Goal: Task Accomplishment & Management: Manage account settings

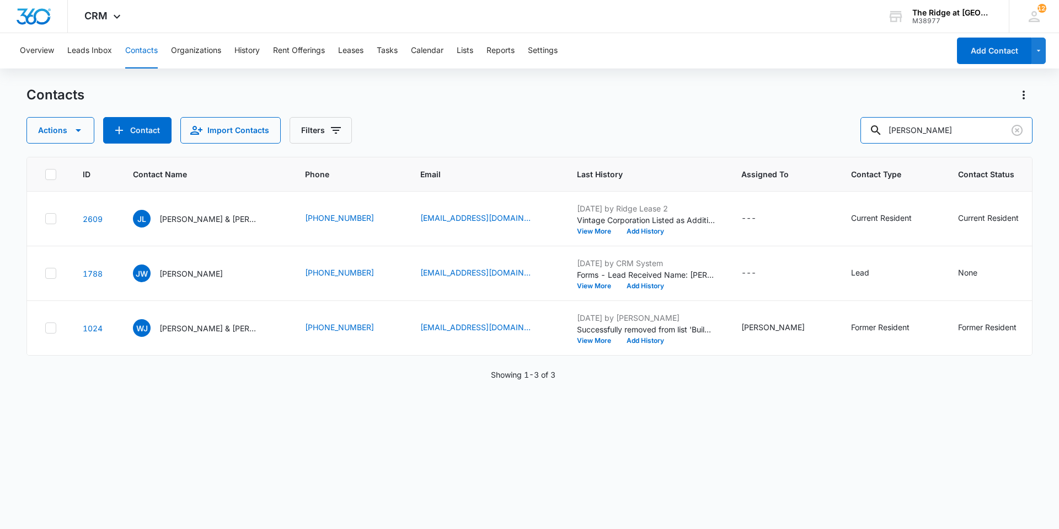
drag, startPoint x: 934, startPoint y: 128, endPoint x: 824, endPoint y: 116, distance: 111.0
click at [854, 130] on div "Actions Contact Import Contacts Filters [PERSON_NAME]" at bounding box center [529, 130] width 1006 height 26
type input "dialis"
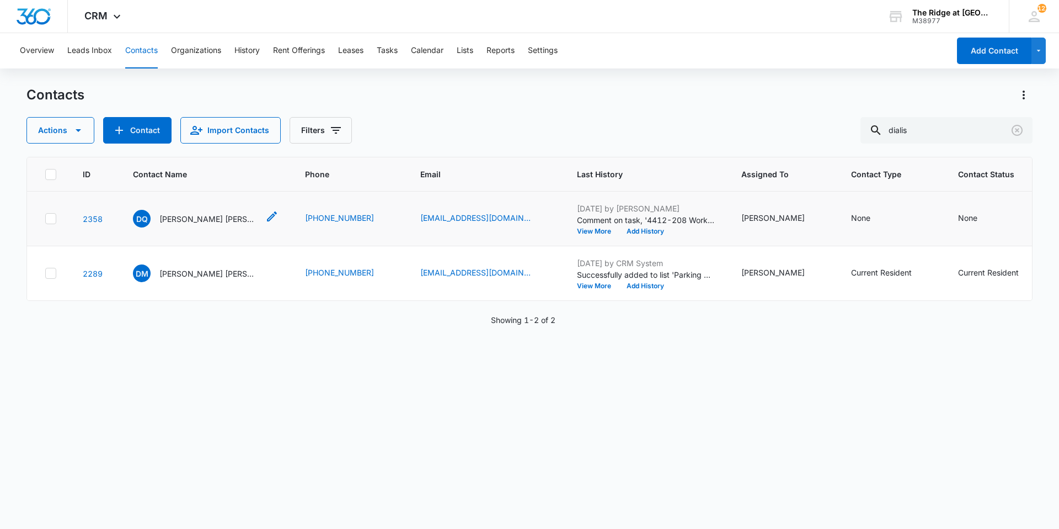
click at [168, 218] on p "[PERSON_NAME] [PERSON_NAME] [PERSON_NAME] [PERSON_NAME] [PERSON_NAME]" at bounding box center [208, 219] width 99 height 12
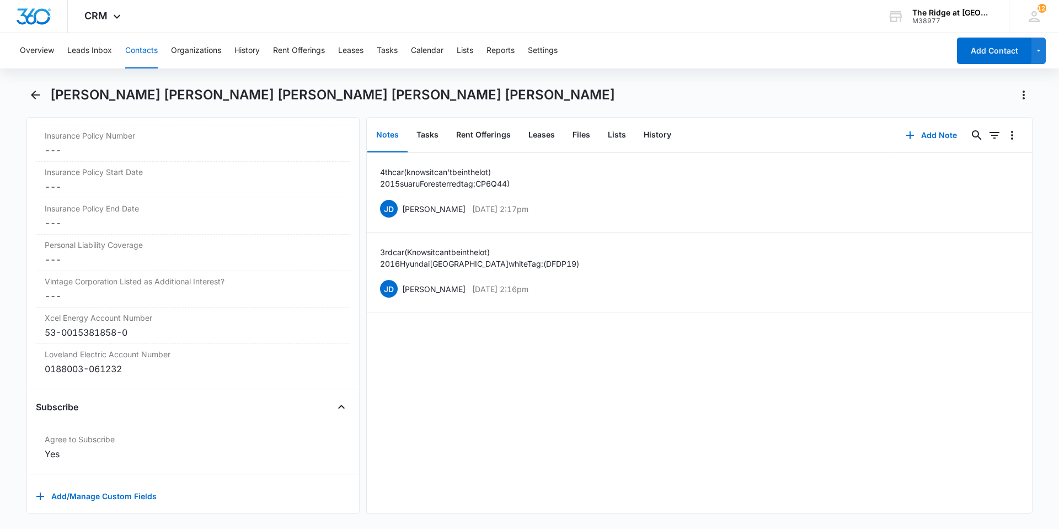
scroll to position [2391, 0]
click at [583, 129] on button "Files" at bounding box center [581, 135] width 35 height 34
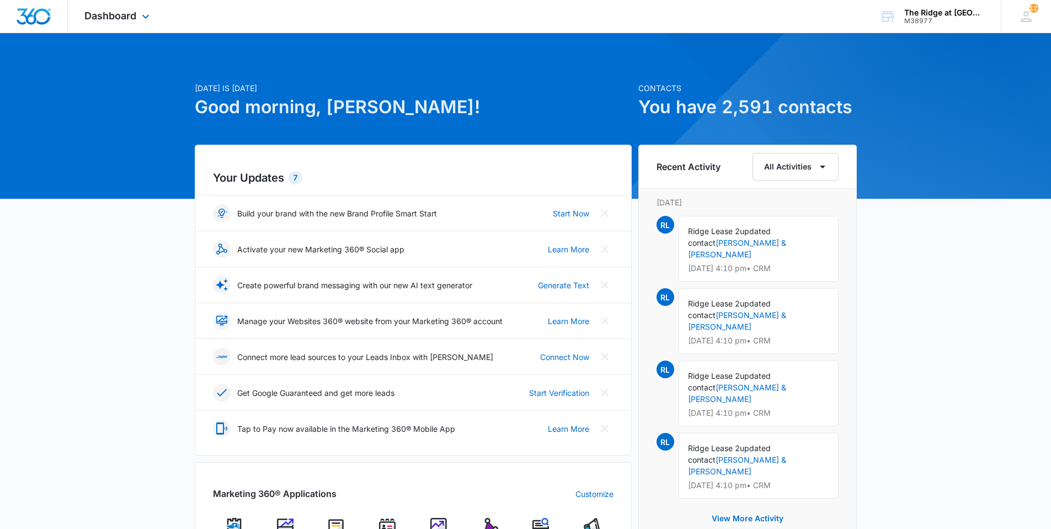
click at [106, 25] on div "Dashboard Apps Reputation Websites Forms CRM Email Social Content Ads Intellige…" at bounding box center [118, 16] width 101 height 33
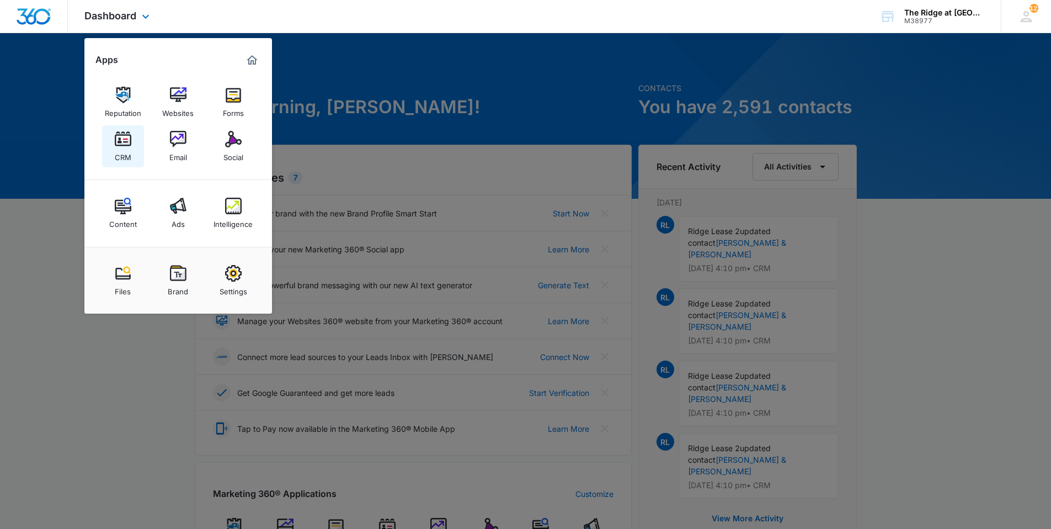
click at [128, 155] on div "CRM" at bounding box center [123, 154] width 17 height 14
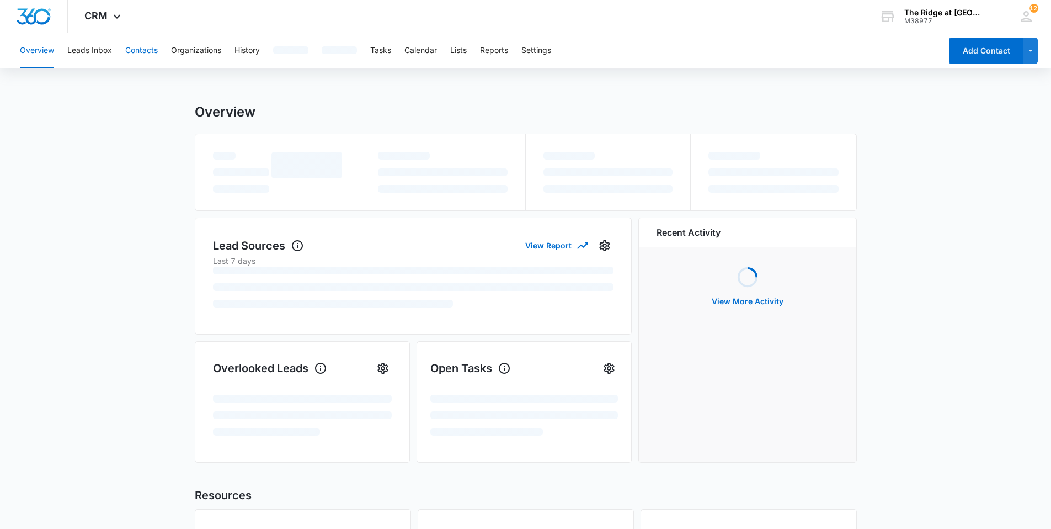
click at [147, 50] on button "Contacts" at bounding box center [141, 50] width 33 height 35
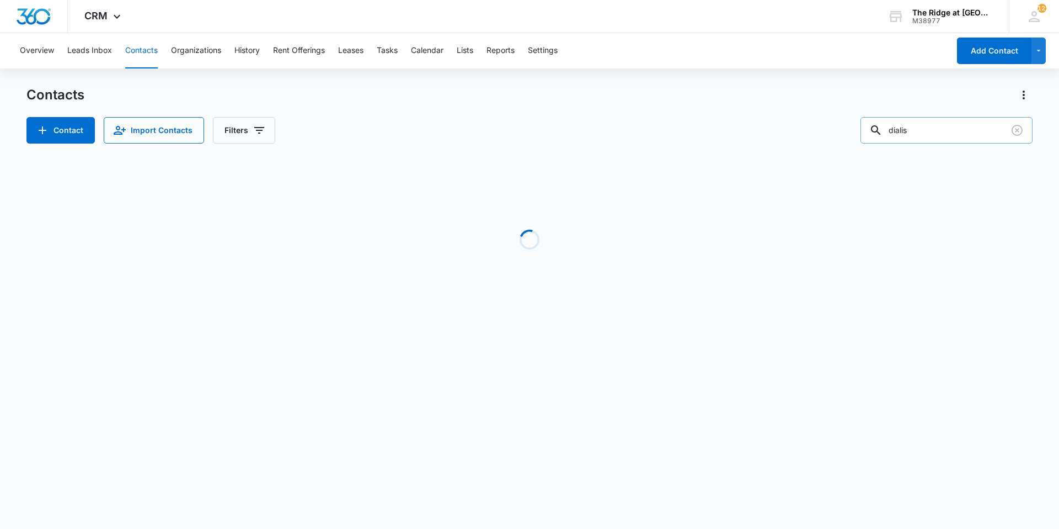
click at [922, 129] on input "dialis" at bounding box center [947, 130] width 172 height 26
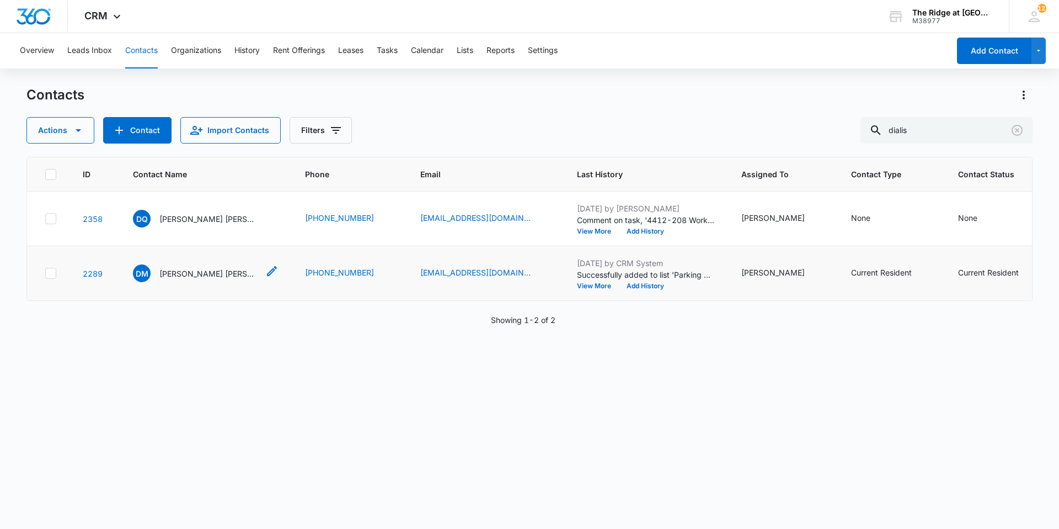
click at [181, 271] on p "Dailis Matos Quintero Silverio Medina Duporte Evelin Perez Matos Abel Acosta Ro…" at bounding box center [208, 274] width 99 height 12
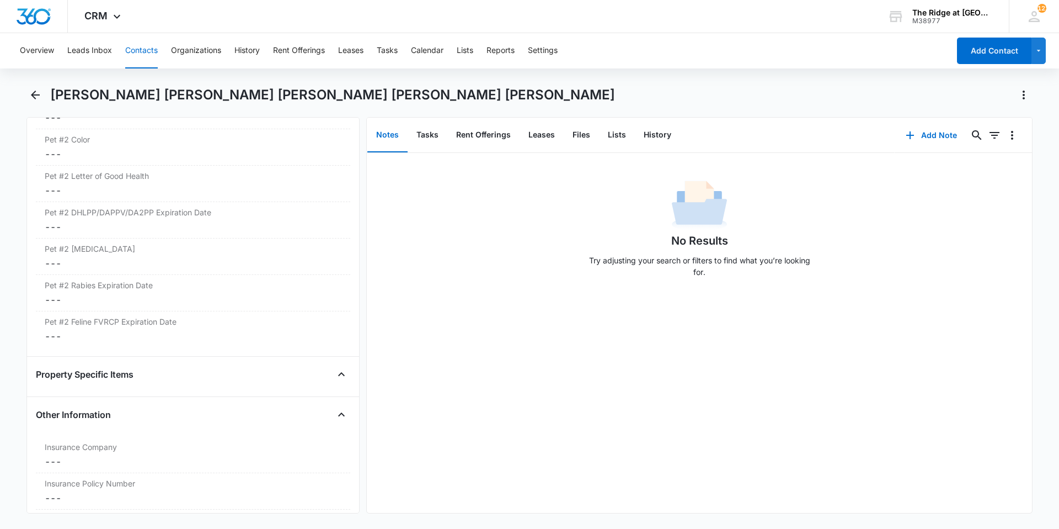
scroll to position [2391, 0]
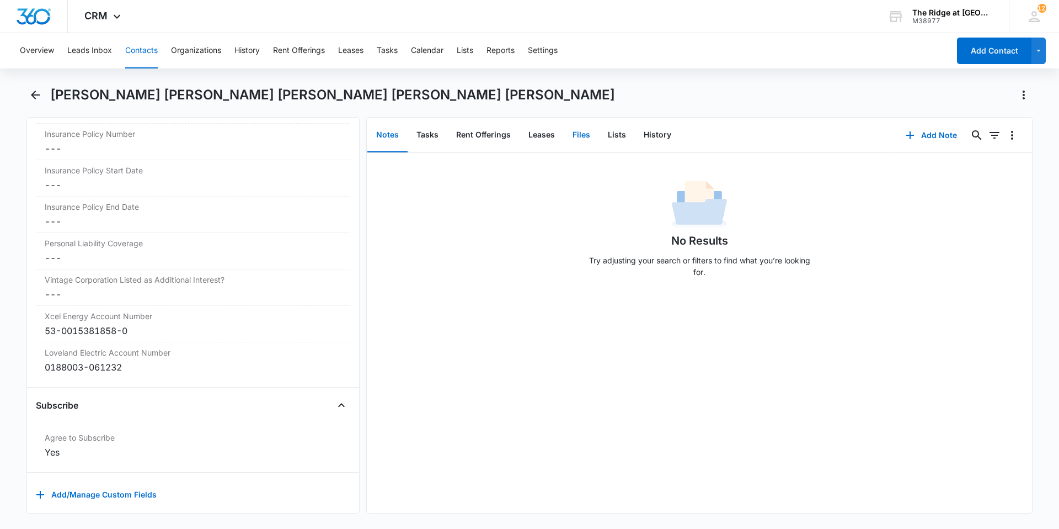
click at [587, 137] on button "Files" at bounding box center [581, 135] width 35 height 34
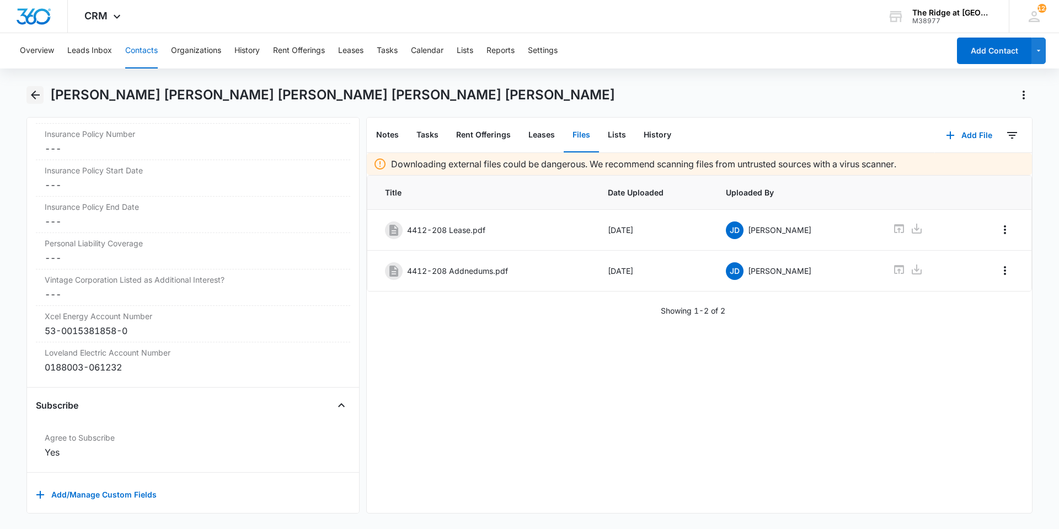
click at [34, 100] on icon "Back" at bounding box center [35, 94] width 13 height 13
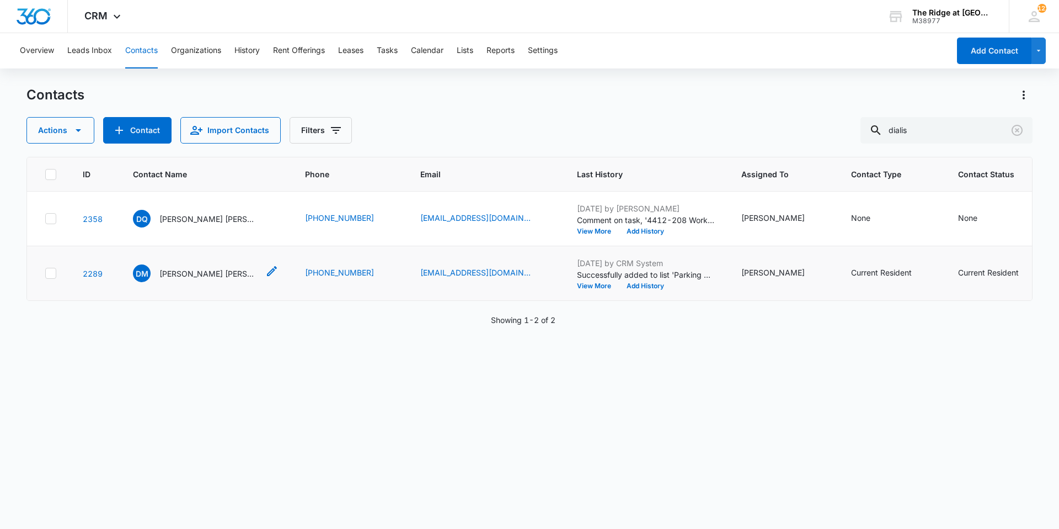
click at [215, 281] on div "DM Dailis Matos Quintero Silverio Medina Duporte Evelin Perez Matos Abel Acosta…" at bounding box center [196, 273] width 126 height 18
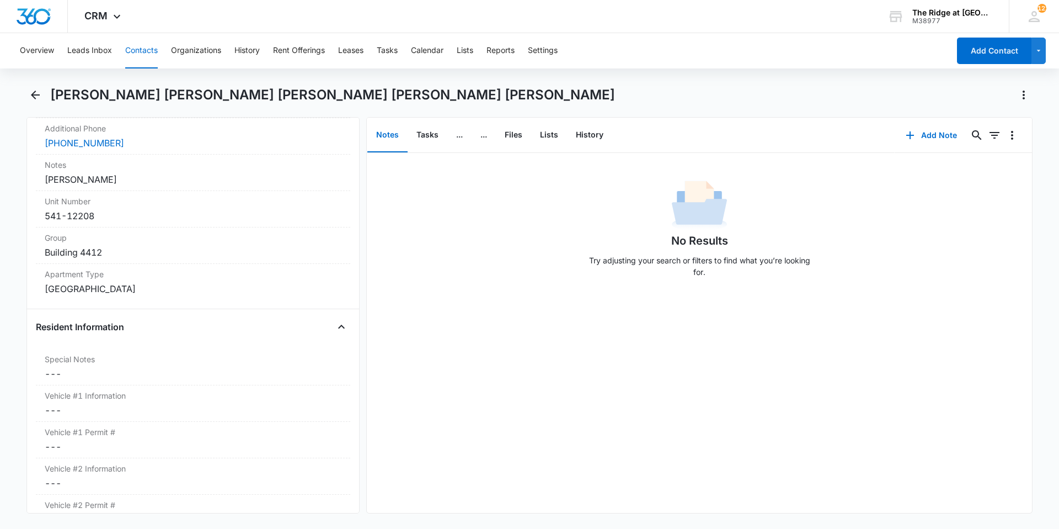
scroll to position [938, 0]
click at [41, 93] on icon "Back" at bounding box center [35, 94] width 13 height 13
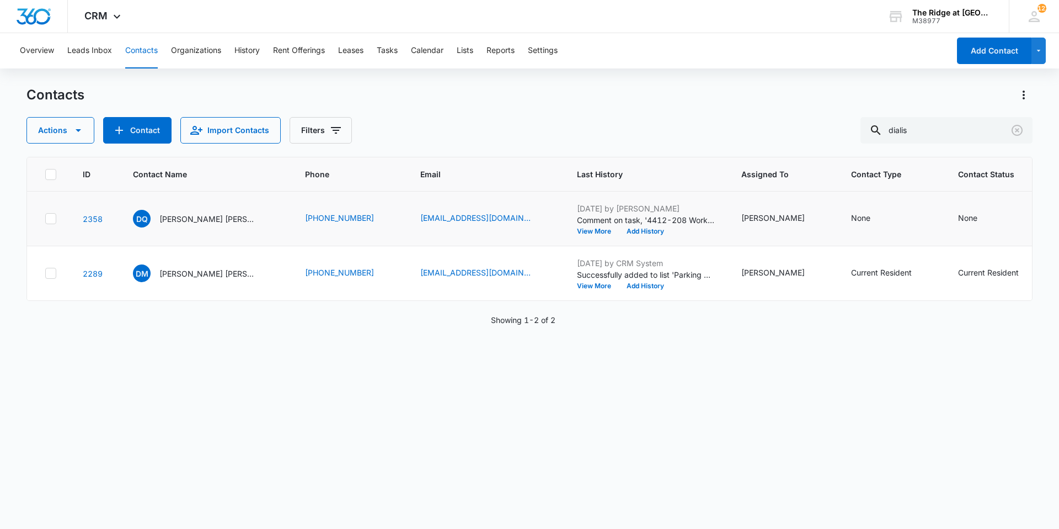
click at [194, 228] on td "DQ [PERSON_NAME] [PERSON_NAME] [PERSON_NAME] [PERSON_NAME] [PERSON_NAME]" at bounding box center [206, 218] width 172 height 55
click at [190, 219] on p "[PERSON_NAME] [PERSON_NAME] [PERSON_NAME] [PERSON_NAME] [PERSON_NAME]" at bounding box center [208, 219] width 99 height 12
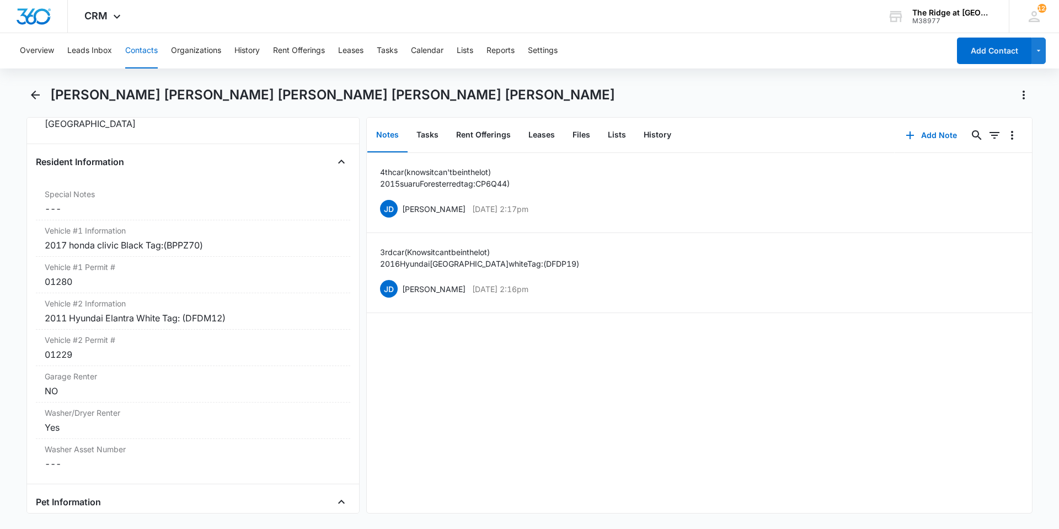
scroll to position [1159, 0]
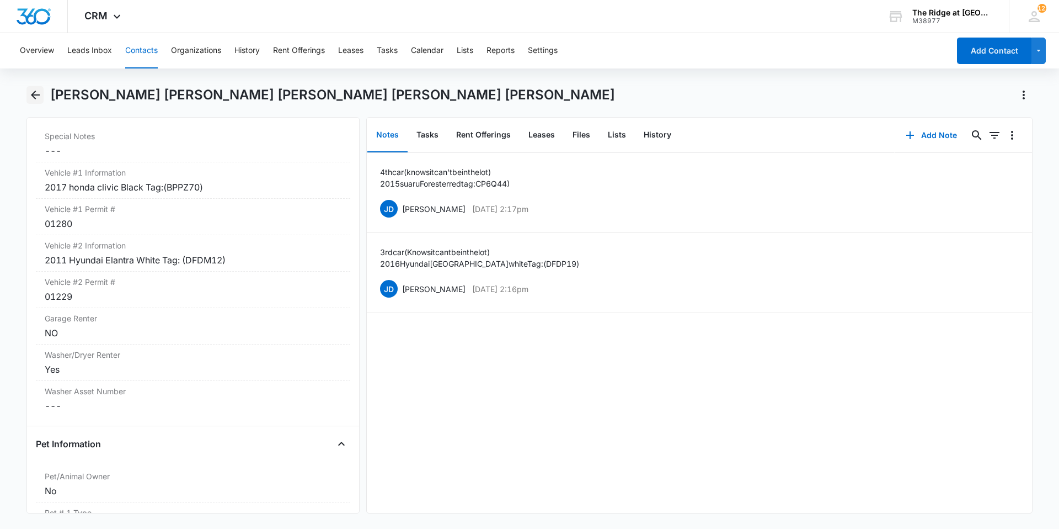
click at [31, 102] on button "Back" at bounding box center [34, 95] width 17 height 18
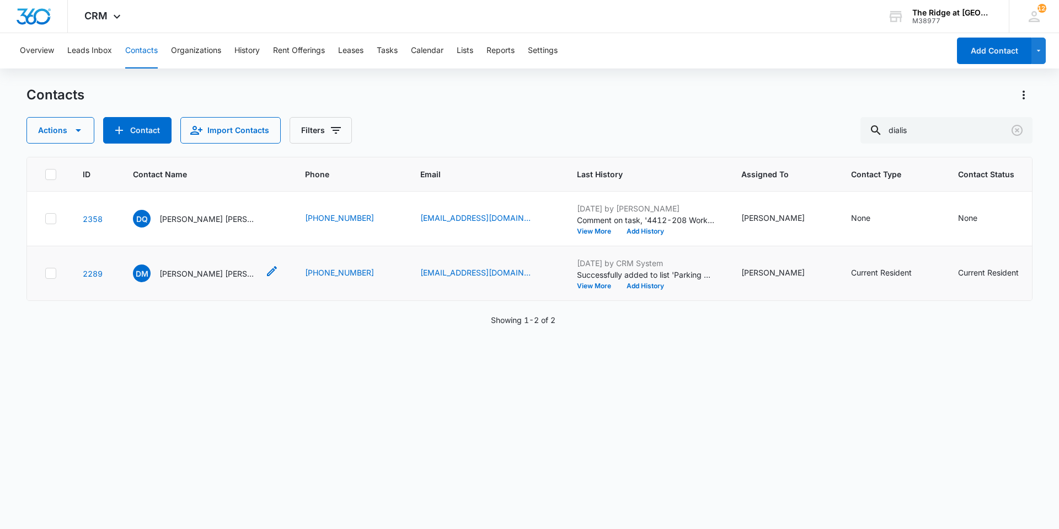
click at [181, 273] on p "[PERSON_NAME] [PERSON_NAME] [PERSON_NAME] [PERSON_NAME] [PERSON_NAME]" at bounding box center [208, 274] width 99 height 12
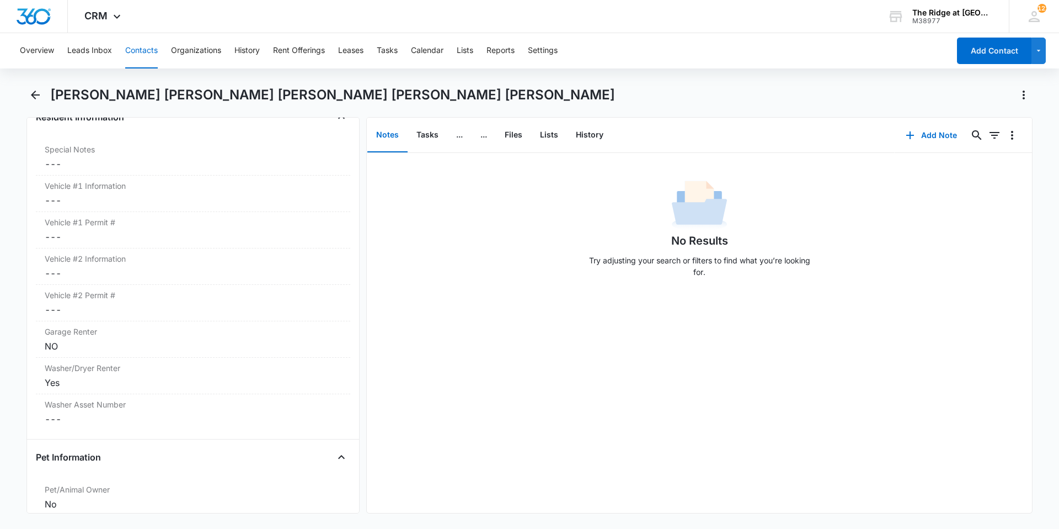
scroll to position [1159, 0]
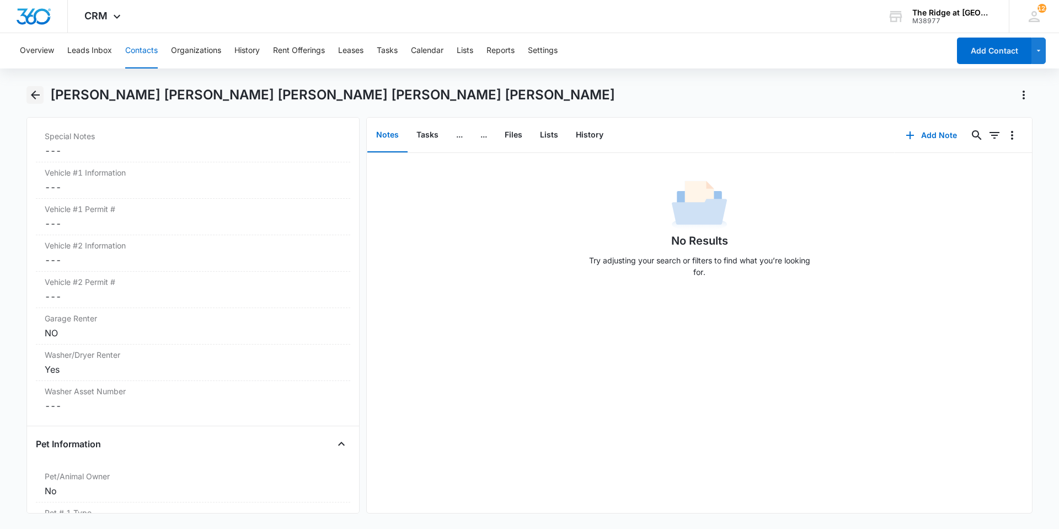
click at [27, 96] on button "Back" at bounding box center [34, 95] width 17 height 18
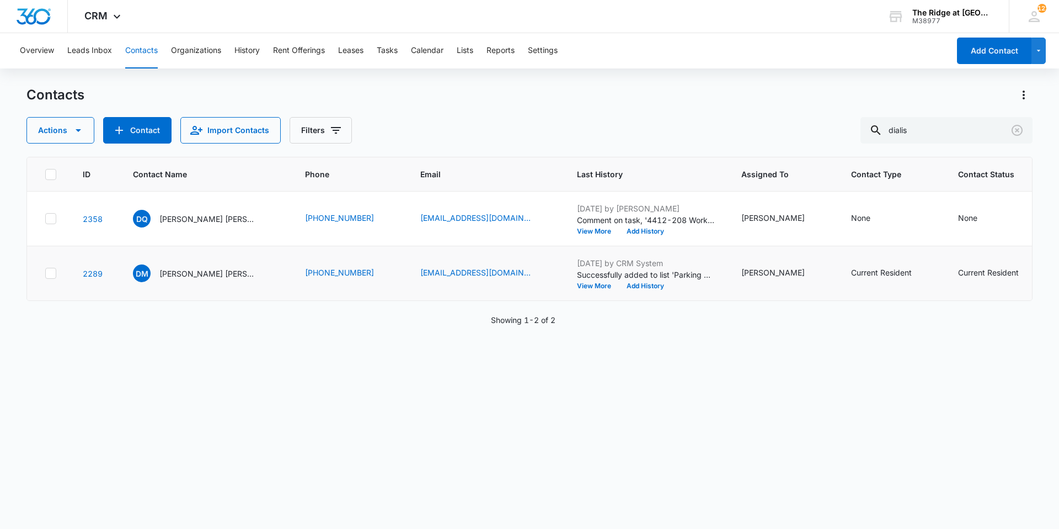
click at [46, 275] on icon at bounding box center [51, 273] width 10 height 10
click at [45, 274] on input "checkbox" at bounding box center [45, 273] width 1 height 1
click at [54, 269] on icon at bounding box center [51, 273] width 10 height 10
click at [45, 273] on input "checkbox" at bounding box center [45, 273] width 1 height 1
click at [88, 131] on button "Actions" at bounding box center [60, 130] width 68 height 26
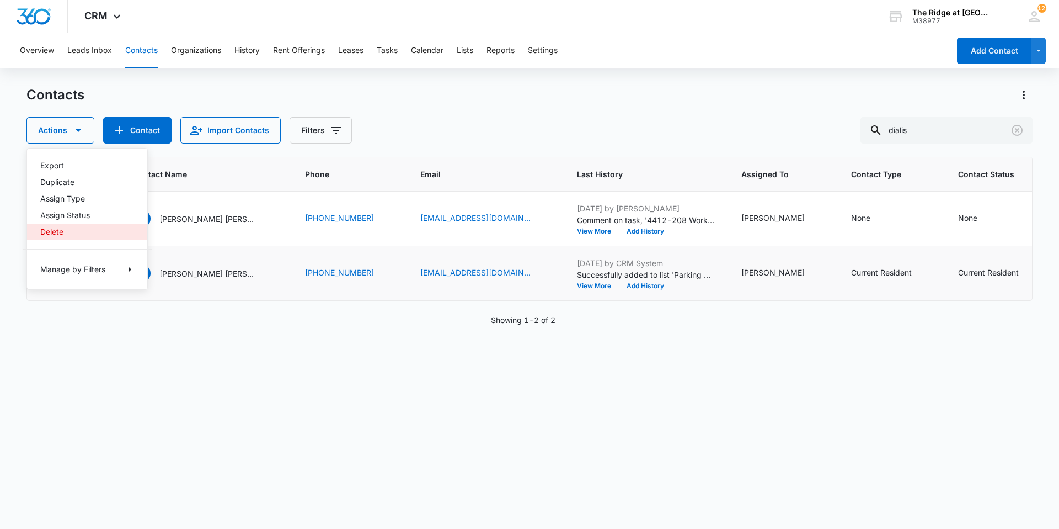
click at [70, 231] on div "Delete" at bounding box center [80, 232] width 81 height 8
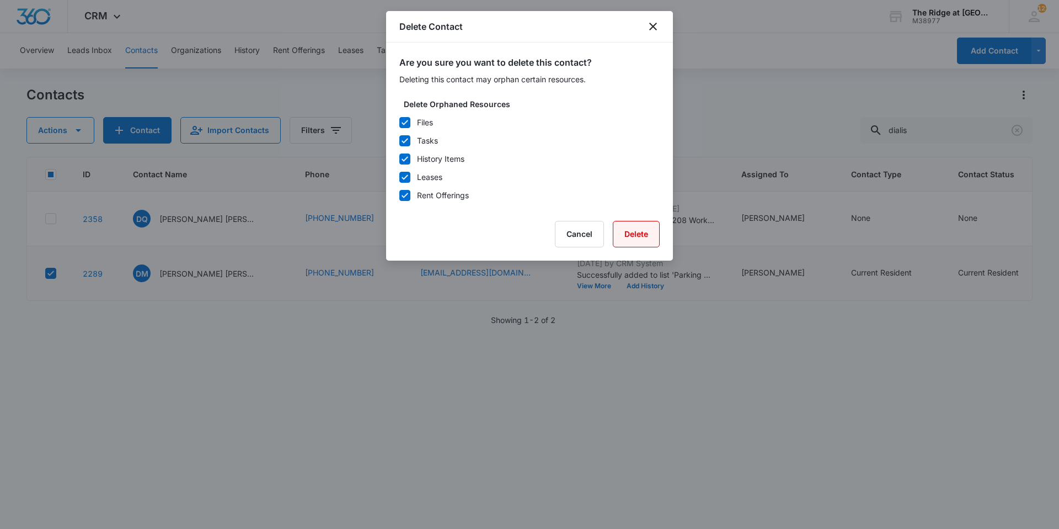
click at [629, 230] on button "Delete" at bounding box center [636, 234] width 47 height 26
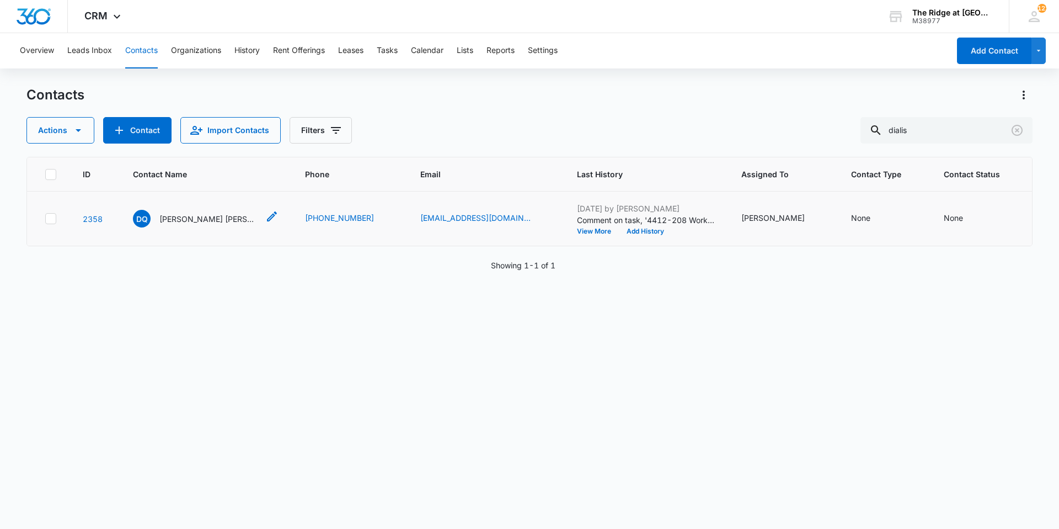
click at [174, 219] on p "[PERSON_NAME] [PERSON_NAME] [PERSON_NAME] [PERSON_NAME] [PERSON_NAME]" at bounding box center [208, 219] width 99 height 12
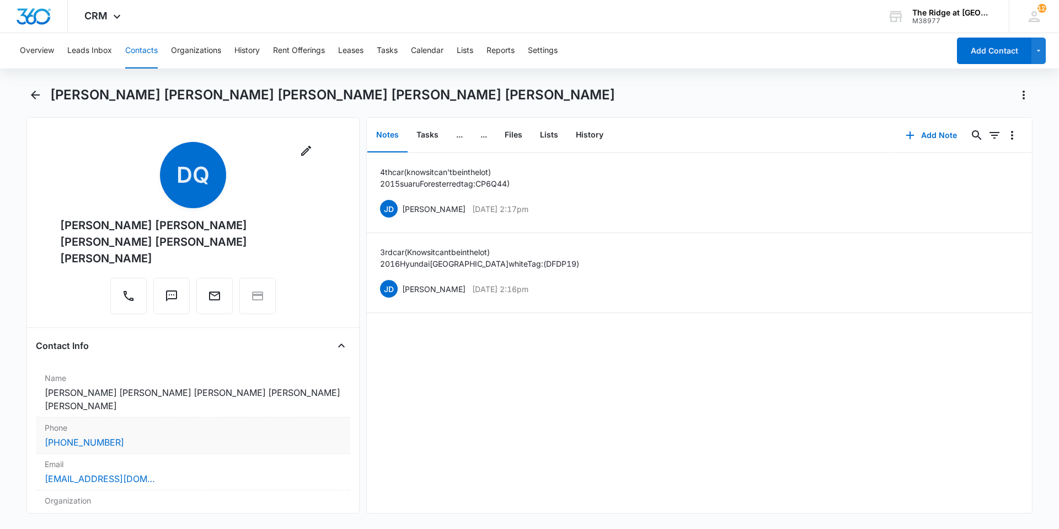
click at [157, 432] on div "Phone Cancel Save Changes (970) 402-5703" at bounding box center [193, 435] width 314 height 36
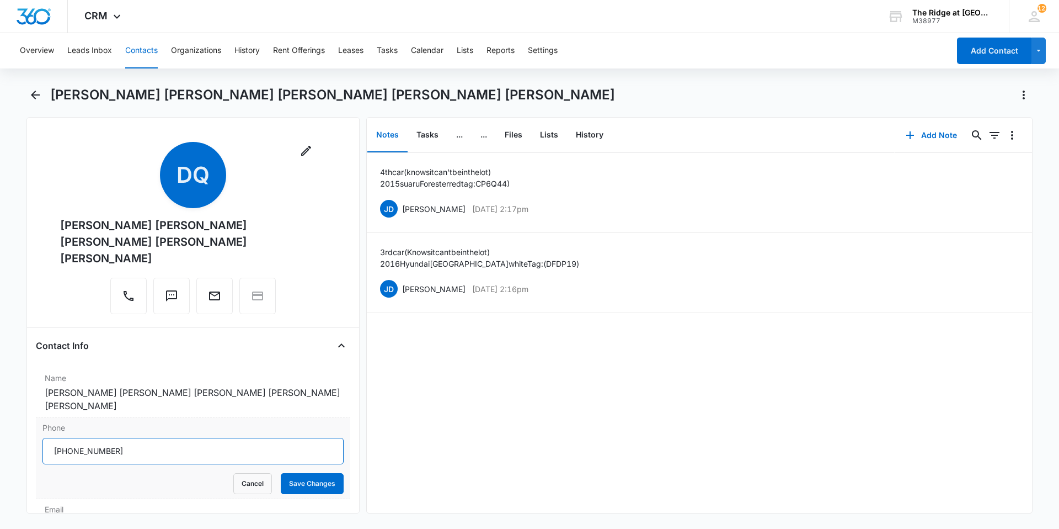
drag, startPoint x: 151, startPoint y: 433, endPoint x: 42, endPoint y: 438, distance: 108.8
click at [42, 438] on div "Phone Cancel Save Changes" at bounding box center [193, 458] width 314 height 82
click at [253, 473] on button "Cancel" at bounding box center [252, 483] width 39 height 21
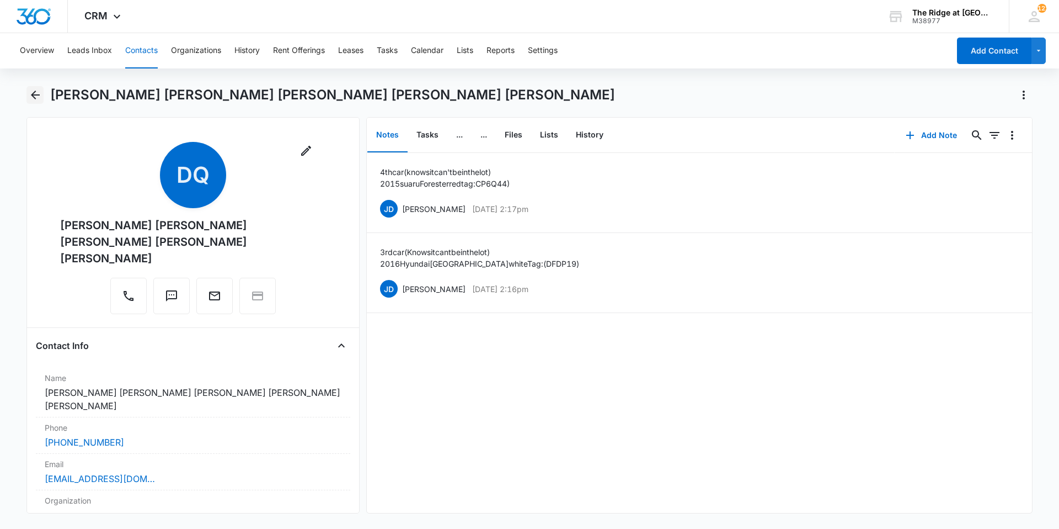
click at [39, 92] on icon "Back" at bounding box center [35, 94] width 13 height 13
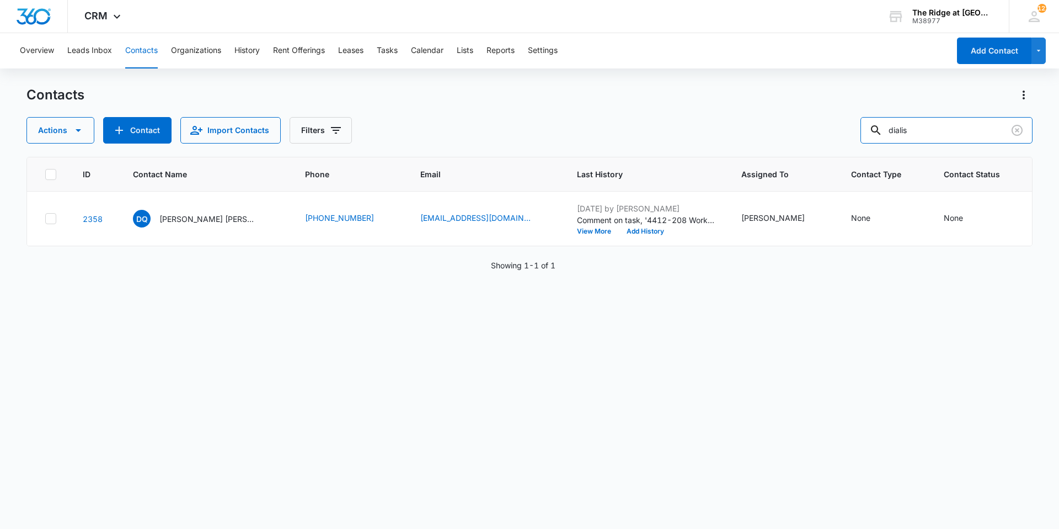
drag, startPoint x: 939, startPoint y: 130, endPoint x: 835, endPoint y: 109, distance: 106.4
click at [845, 120] on div "Actions Contact Import Contacts Filters dialis" at bounding box center [529, 130] width 1006 height 26
type input "[PERSON_NAME]"
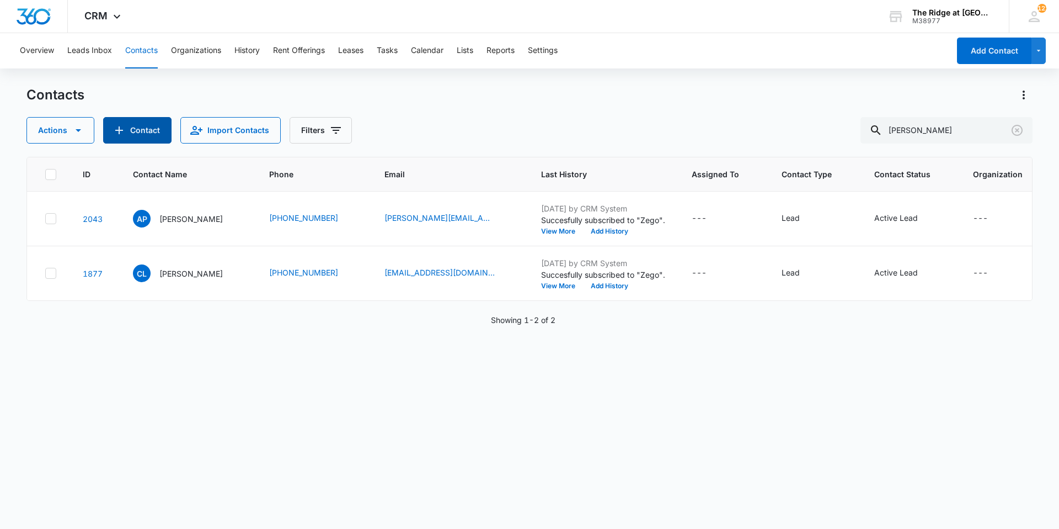
click at [129, 125] on button "Contact" at bounding box center [137, 130] width 68 height 26
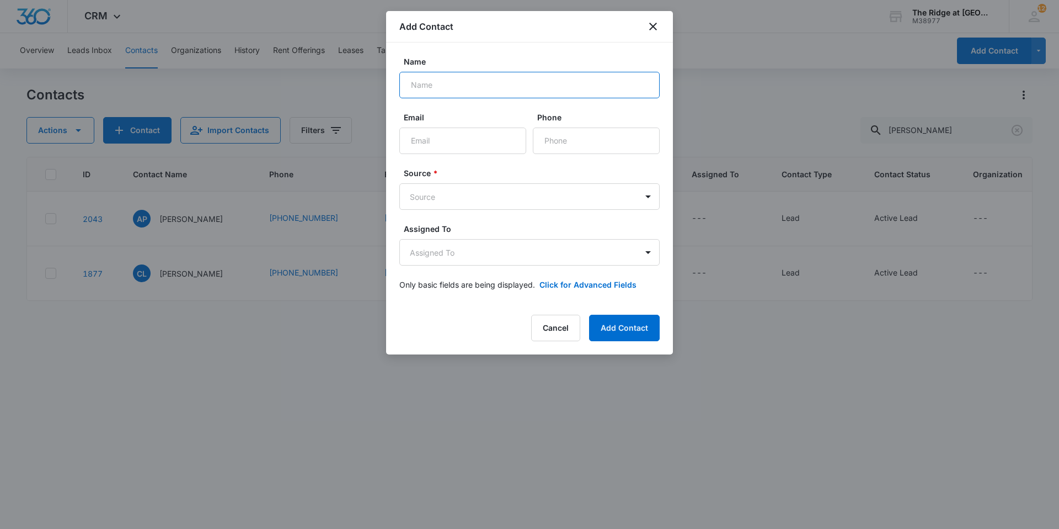
click at [583, 78] on input "Name" at bounding box center [529, 85] width 260 height 26
type input "Morelya"
click at [457, 190] on body "CRM Apps Reputation Websites Forms CRM Email Social Content Ads Intelligence Fi…" at bounding box center [529, 264] width 1059 height 529
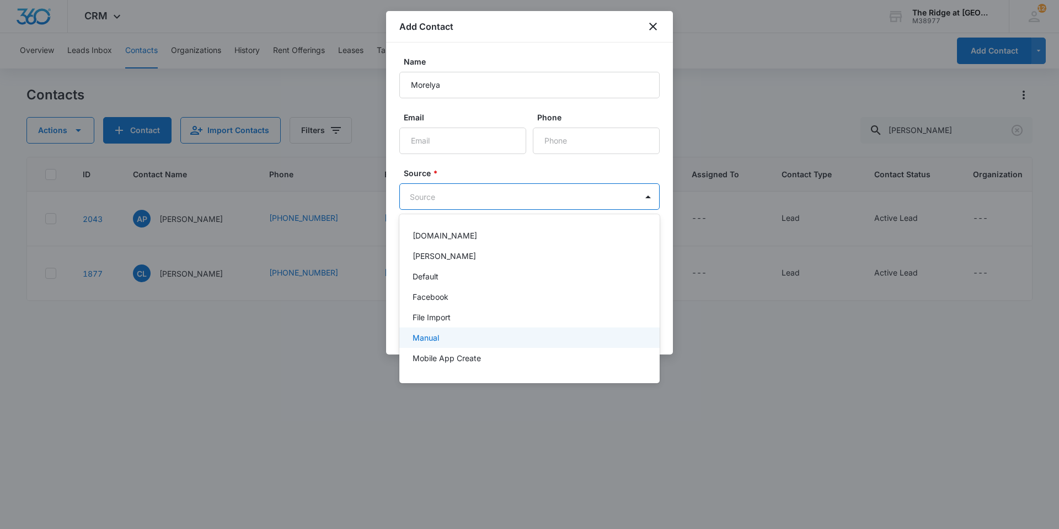
click at [446, 344] on div "Manual" at bounding box center [529, 337] width 260 height 20
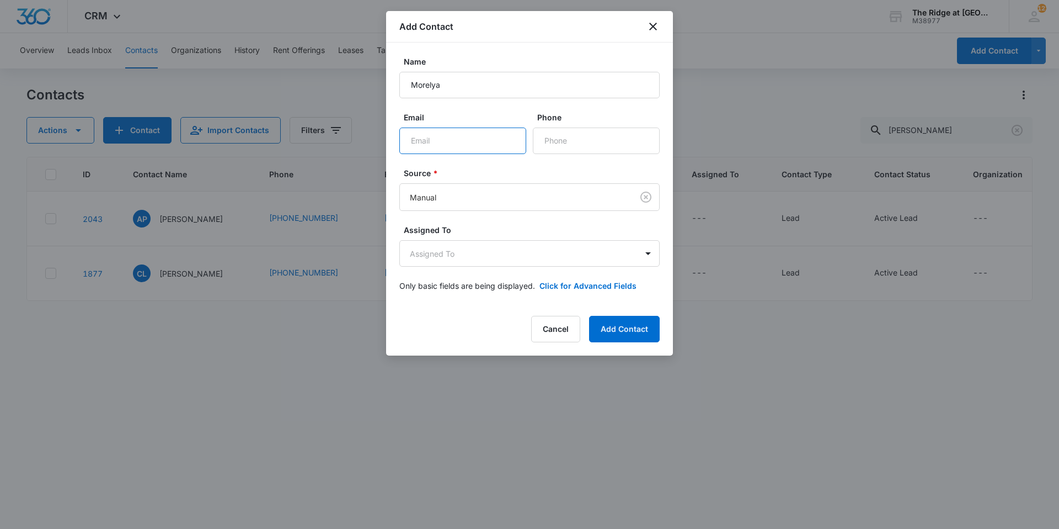
click at [432, 134] on input "Email" at bounding box center [462, 140] width 127 height 26
type input "chellonia12@gmail.com"
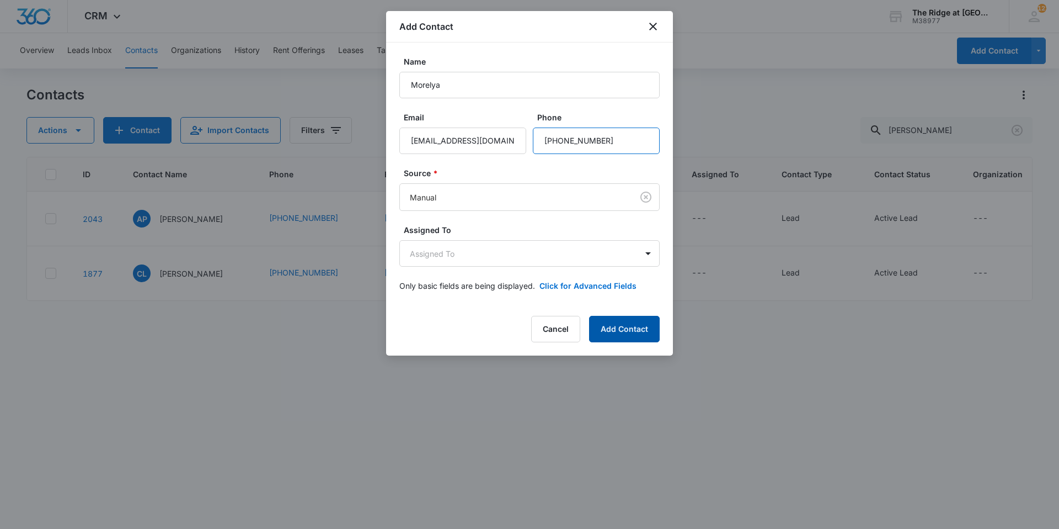
type input "(970) 405-8318"
click at [623, 337] on button "Add Contact" at bounding box center [624, 329] width 71 height 26
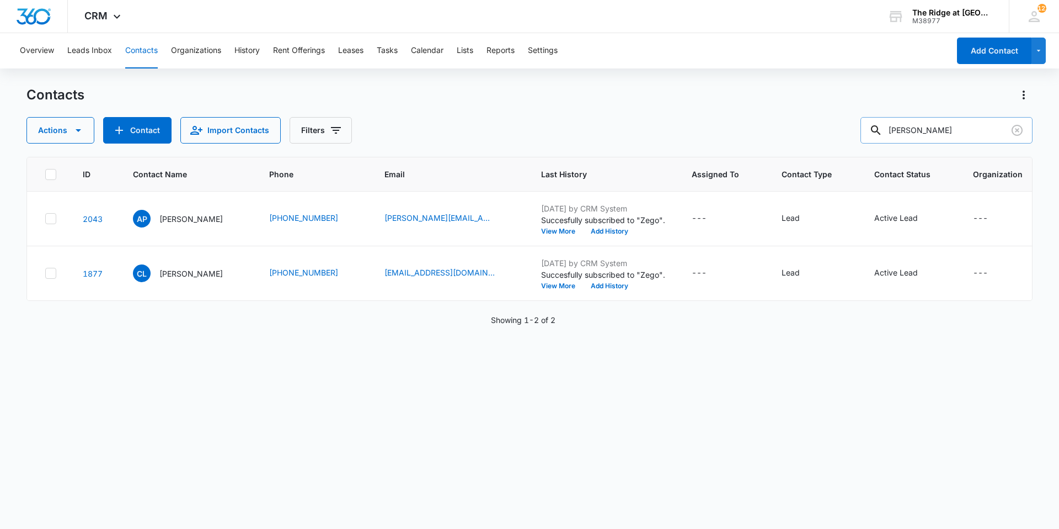
click at [936, 136] on input "mason" at bounding box center [947, 130] width 172 height 26
drag, startPoint x: 936, startPoint y: 136, endPoint x: 857, endPoint y: 113, distance: 82.8
click at [857, 113] on div "Contacts Actions Contact Import Contacts Filters mason" at bounding box center [529, 114] width 1006 height 57
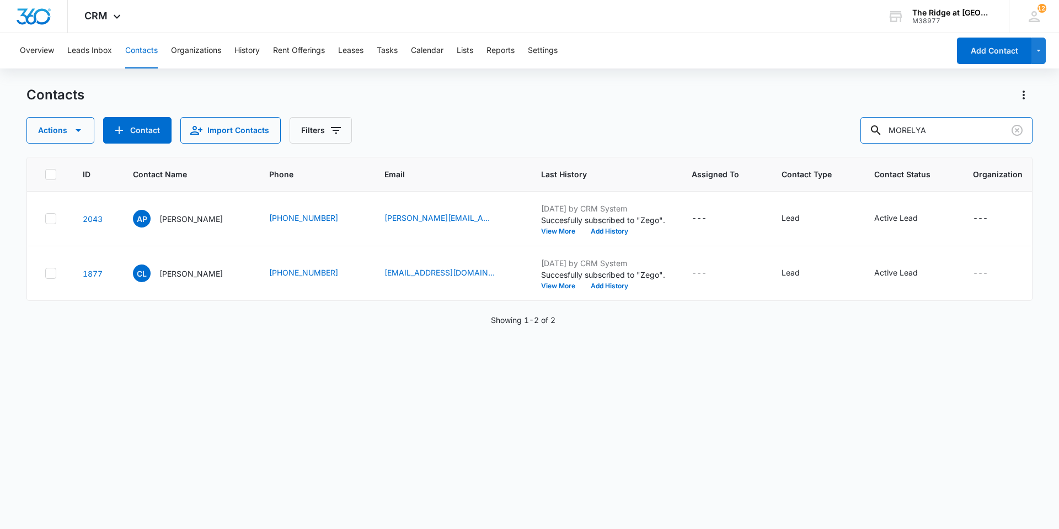
type input "MORELYA"
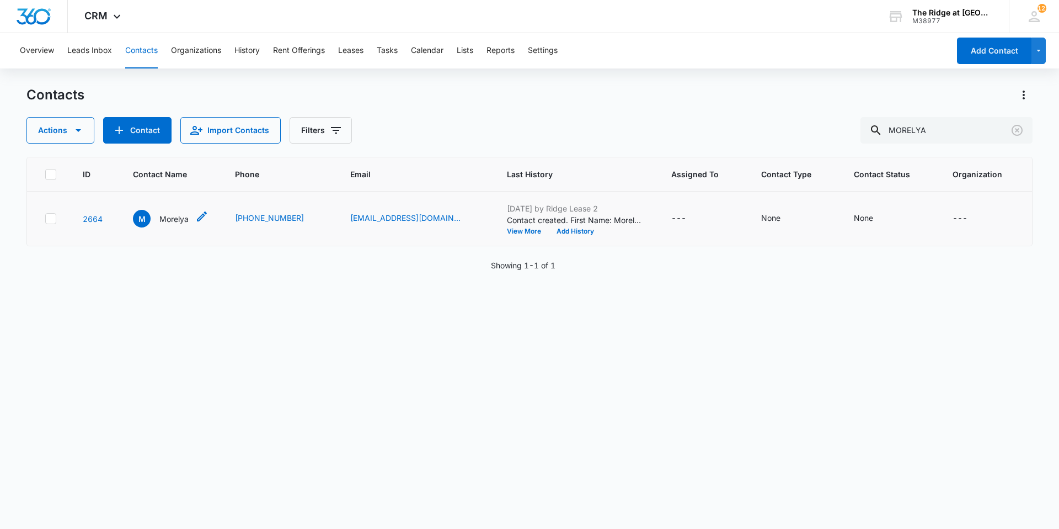
click at [182, 220] on p "Morelya" at bounding box center [173, 219] width 29 height 12
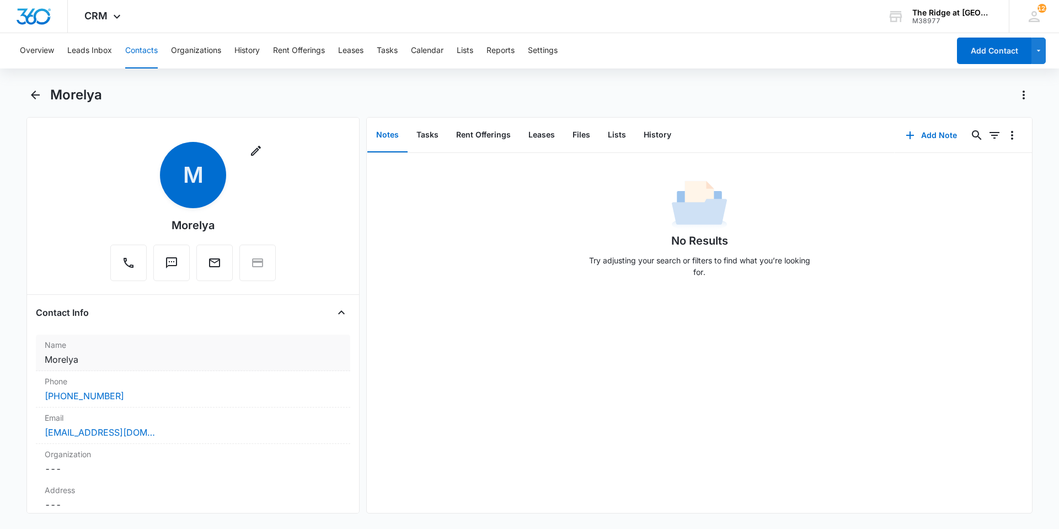
click at [135, 368] on div "Name Cancel Save Changes Morelya" at bounding box center [193, 352] width 314 height 36
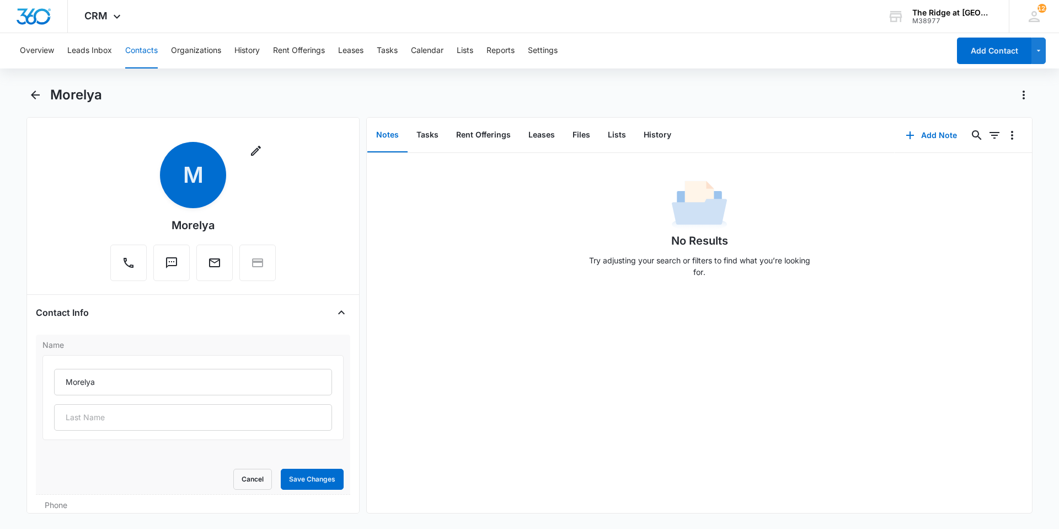
click at [135, 368] on div "Morelya" at bounding box center [192, 397] width 301 height 85
click at [141, 386] on input "Morelya" at bounding box center [193, 382] width 278 height 26
type input "Morelya Mason"
type input "Marshall Mason"
click at [281, 468] on button "Save Changes" at bounding box center [312, 478] width 63 height 21
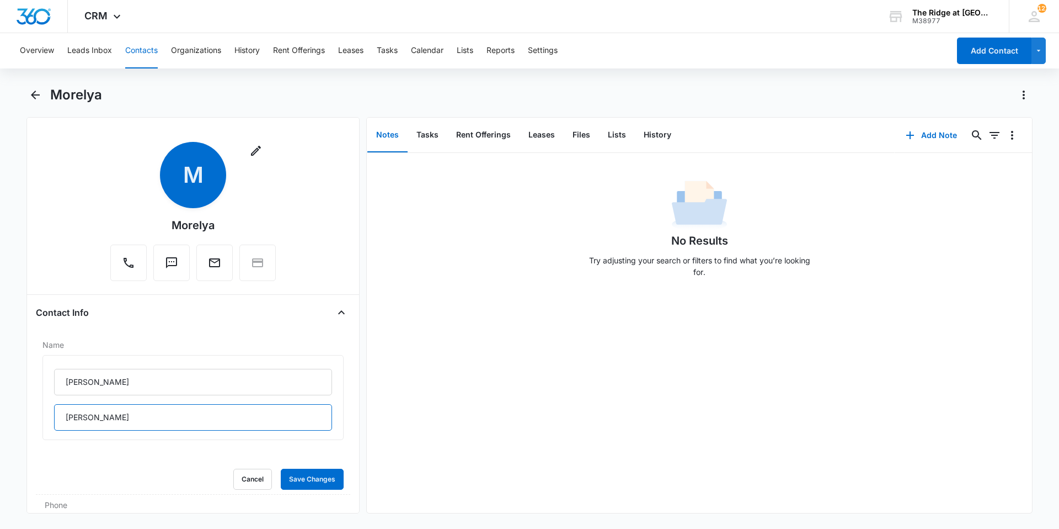
scroll to position [221, 0]
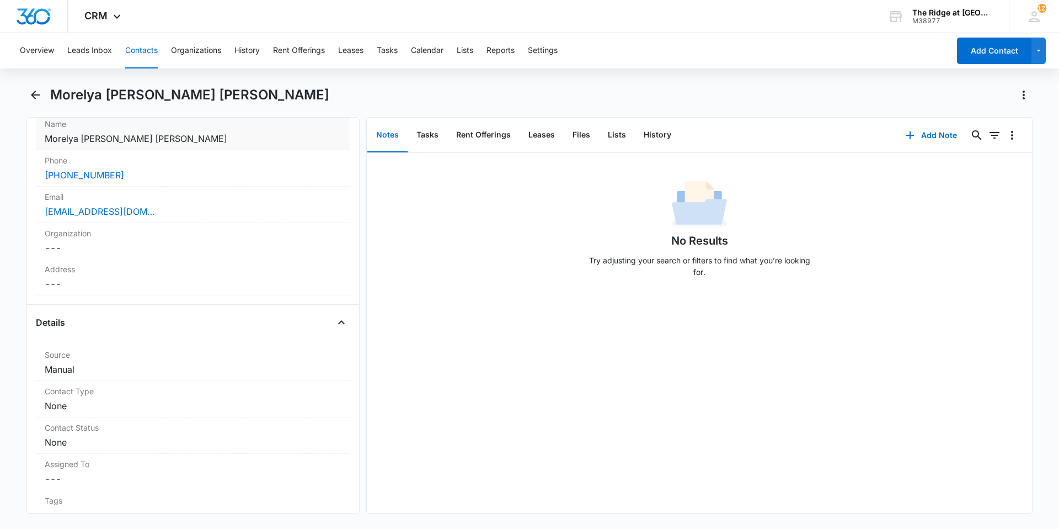
click at [134, 145] on div "Name Cancel Save Changes Morelya Mason Marshall Mason" at bounding box center [193, 132] width 314 height 36
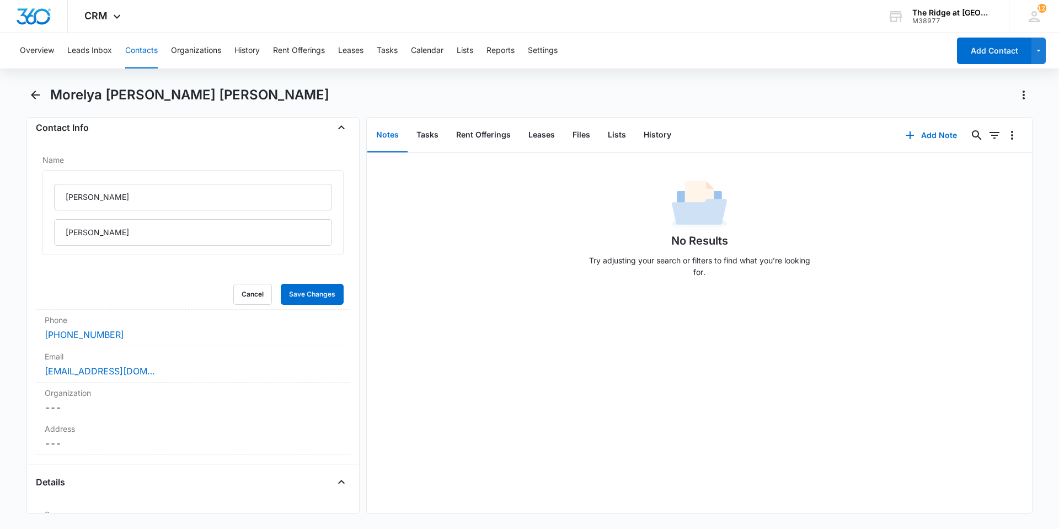
scroll to position [110, 0]
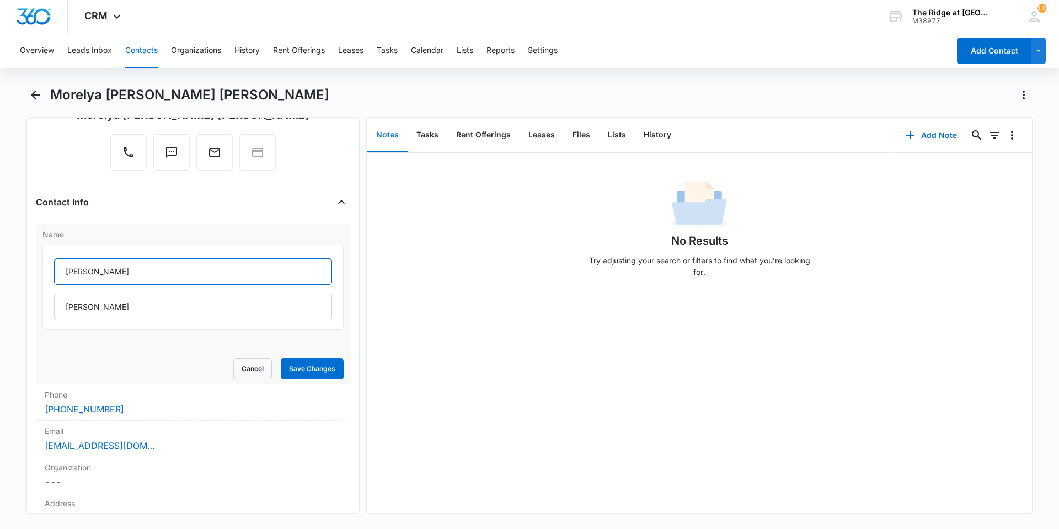
click at [154, 268] on input "Morelya Mason" at bounding box center [193, 271] width 278 height 26
type input "Morelya Mason &"
click at [286, 366] on button "Save Changes" at bounding box center [312, 368] width 63 height 21
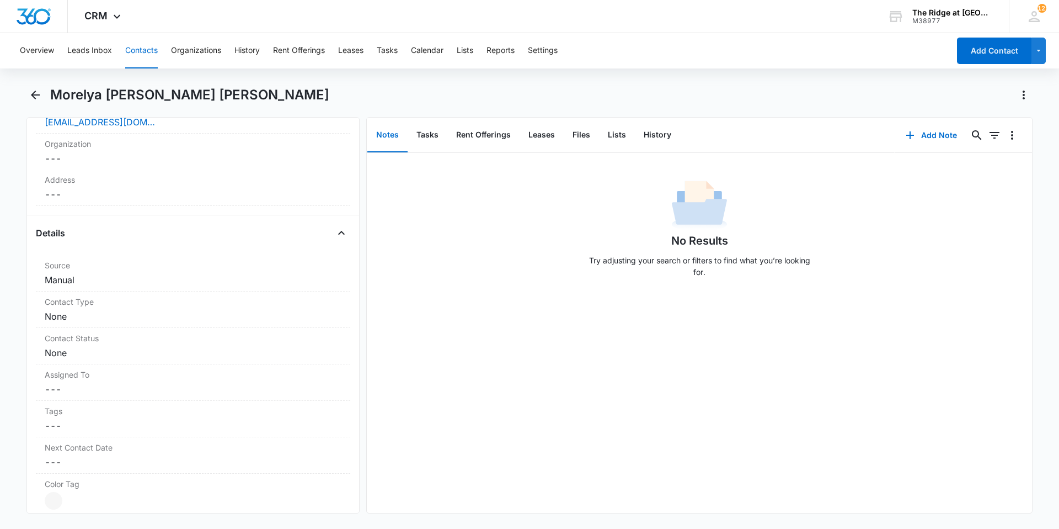
scroll to position [365, 0]
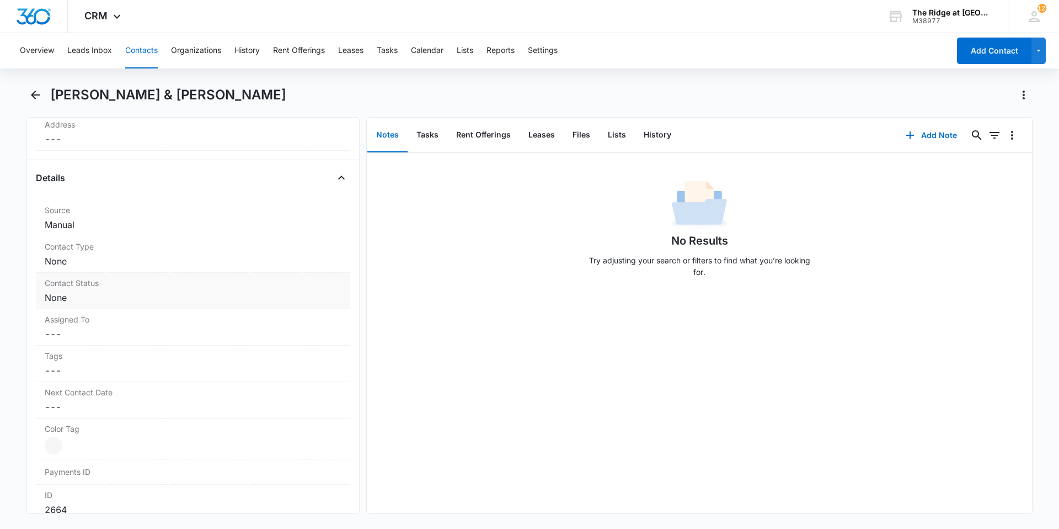
click at [151, 276] on div "Contact Status Cancel Save Changes None" at bounding box center [193, 291] width 314 height 36
click at [132, 264] on dd "Cancel Save Changes None" at bounding box center [193, 260] width 297 height 13
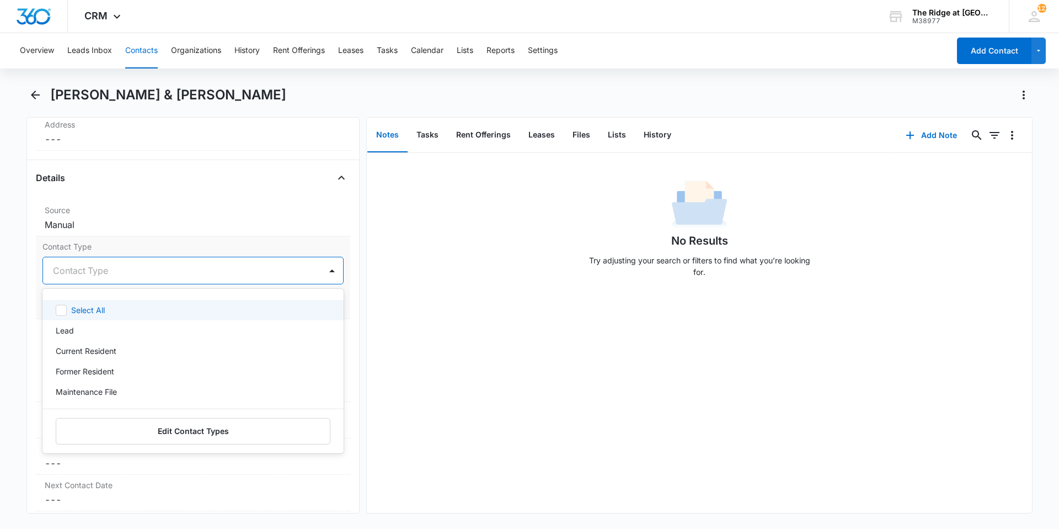
click at [132, 264] on div at bounding box center [180, 270] width 254 height 15
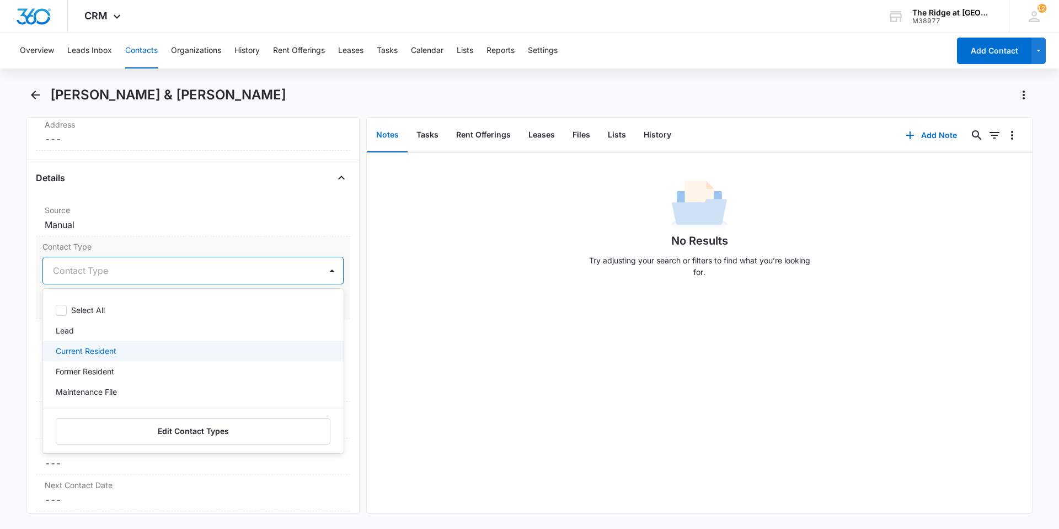
click at [102, 348] on p "Current Resident" at bounding box center [86, 351] width 61 height 12
click at [444, 325] on div "No Results Try adjusting your search or filters to find what you’re looking for." at bounding box center [699, 333] width 665 height 360
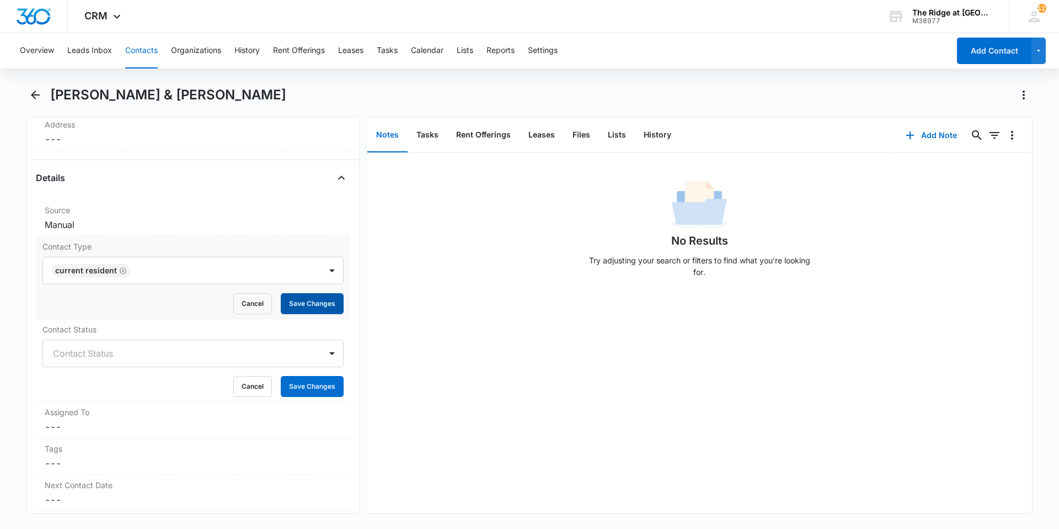
click at [309, 303] on button "Save Changes" at bounding box center [312, 303] width 63 height 21
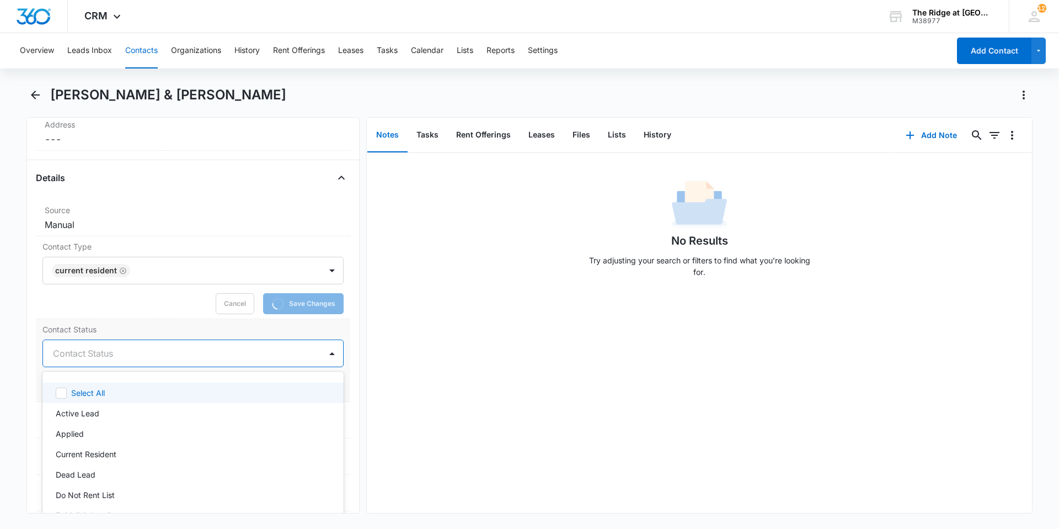
click at [157, 360] on div at bounding box center [180, 352] width 254 height 15
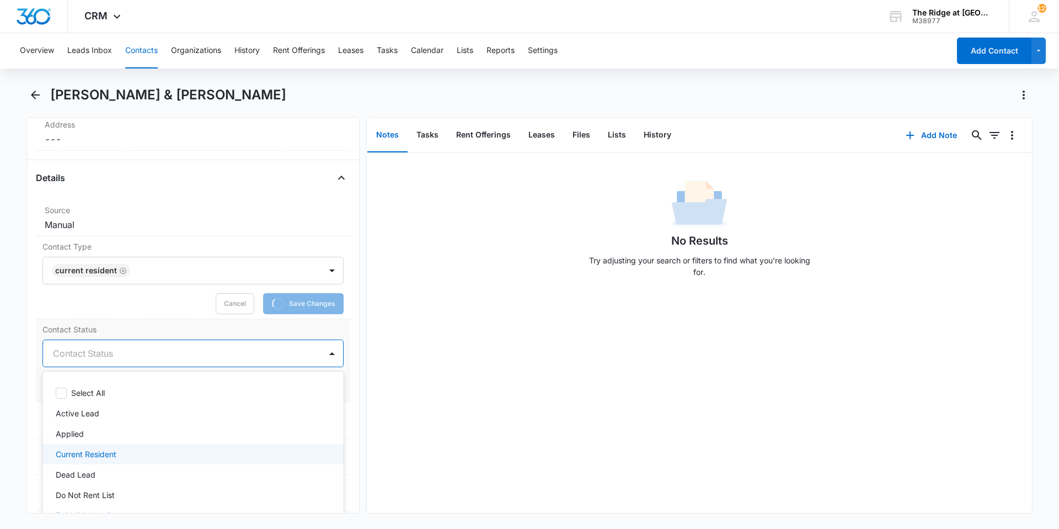
click at [77, 450] on p "Current Resident" at bounding box center [86, 454] width 61 height 12
click at [547, 367] on div "No Results Try adjusting your search or filters to find what you’re looking for." at bounding box center [699, 333] width 665 height 360
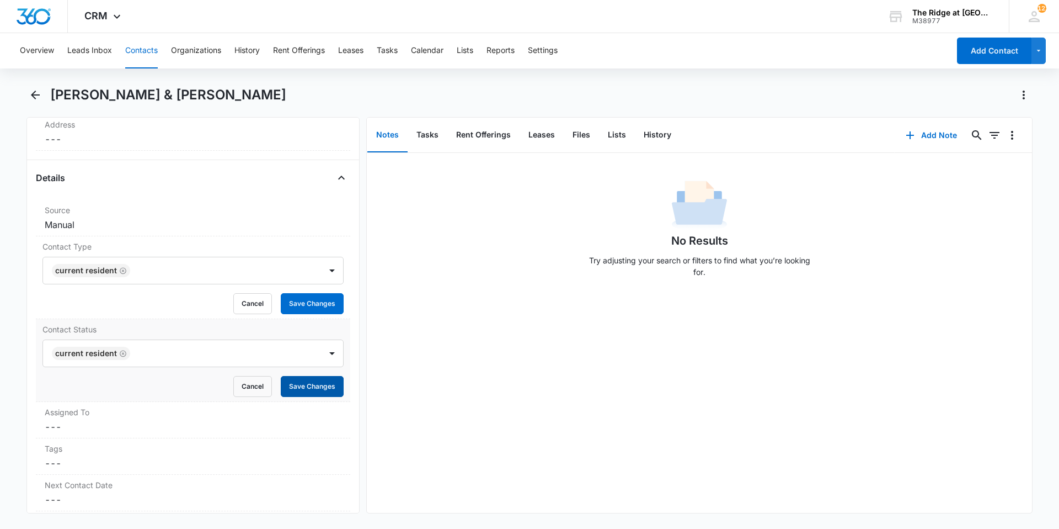
click at [308, 384] on button "Save Changes" at bounding box center [312, 386] width 63 height 21
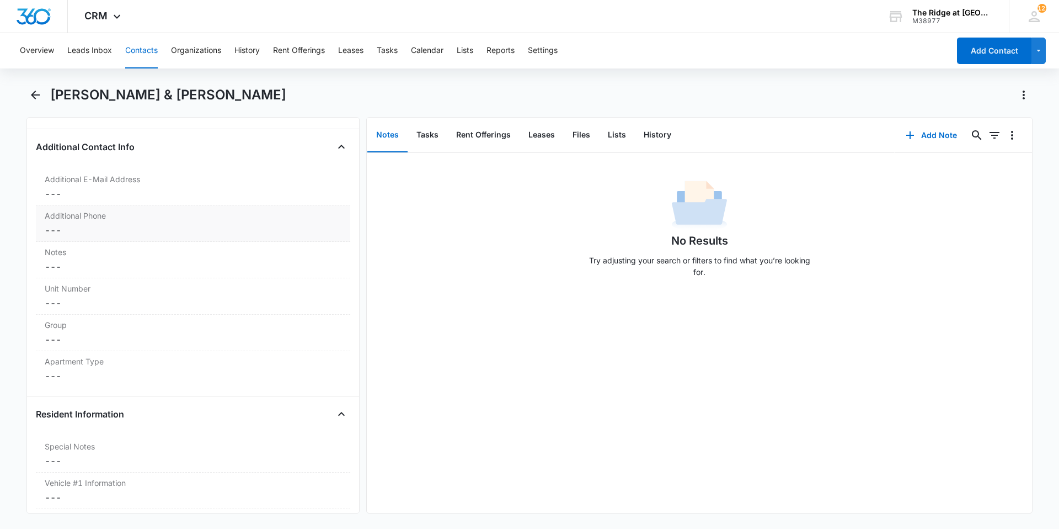
scroll to position [815, 0]
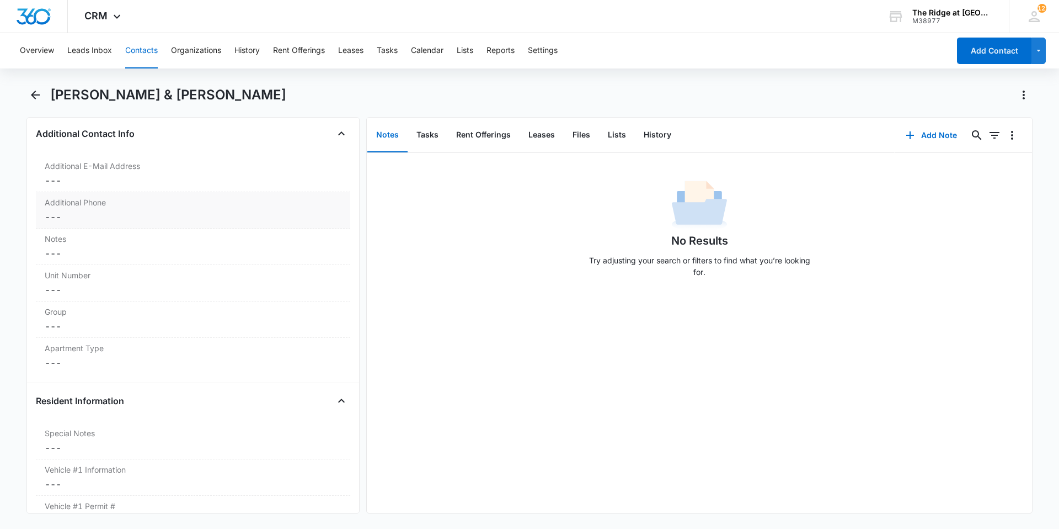
click at [98, 221] on dd "Cancel Save Changes ---" at bounding box center [193, 216] width 297 height 13
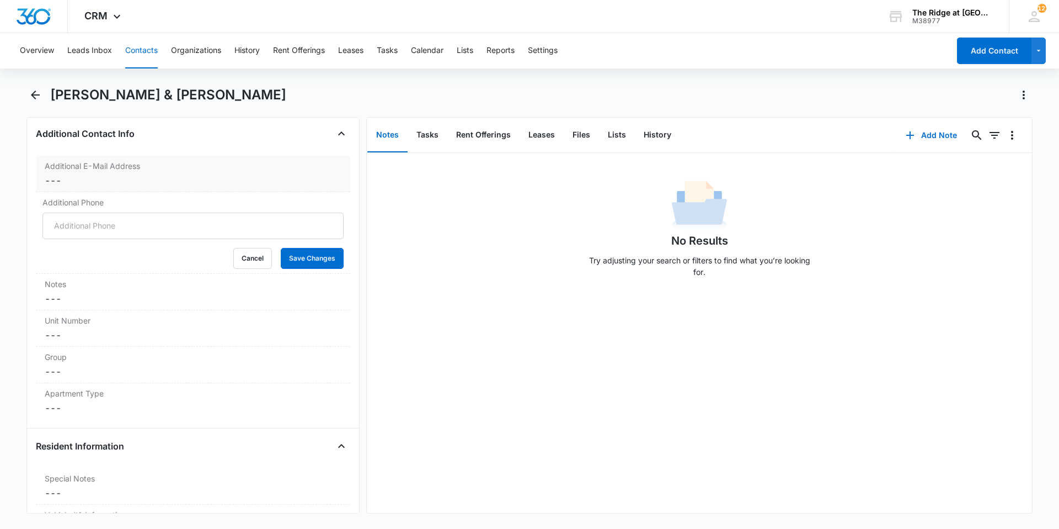
click at [79, 185] on dd "Cancel Save Changes ---" at bounding box center [193, 180] width 297 height 13
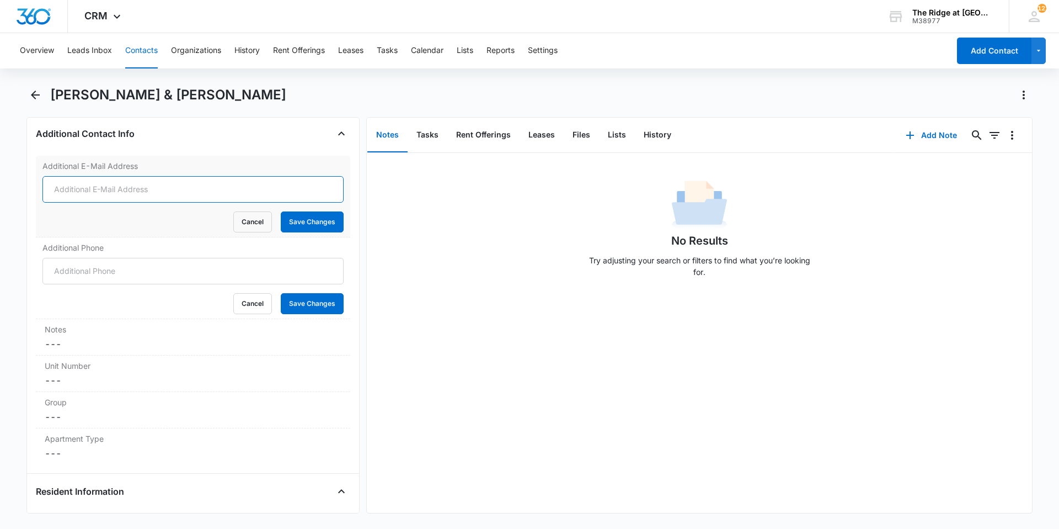
click at [79, 185] on input "Additional E-Mail Address" at bounding box center [192, 189] width 301 height 26
type input "bluejumper2004@gmail.com"
click at [281, 211] on button "Save Changes" at bounding box center [312, 221] width 63 height 21
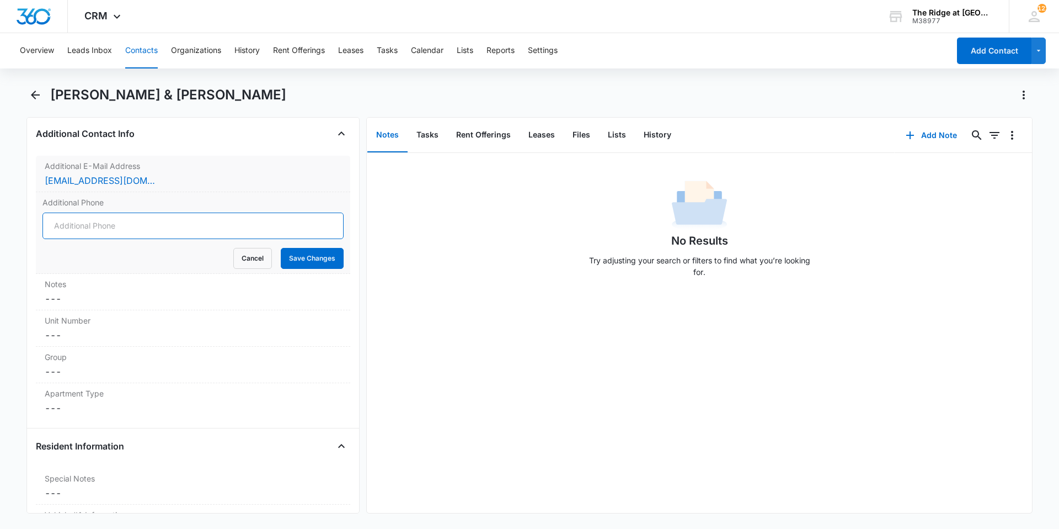
click at [123, 229] on input "Additional Phone" at bounding box center [192, 225] width 301 height 26
type input "(303) 968-9723"
click at [281, 248] on button "Save Changes" at bounding box center [312, 258] width 63 height 21
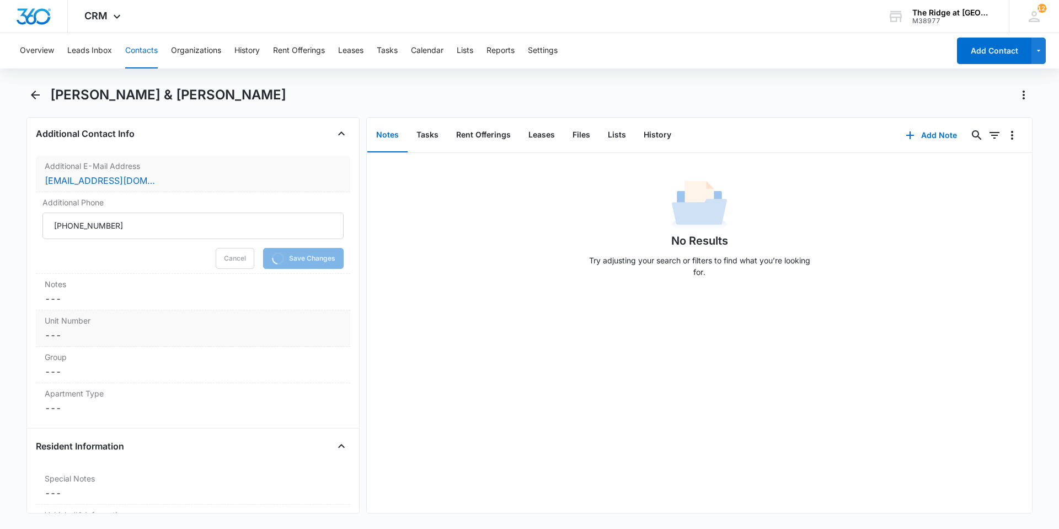
click at [110, 335] on dd "Cancel Save Changes ---" at bounding box center [193, 334] width 297 height 13
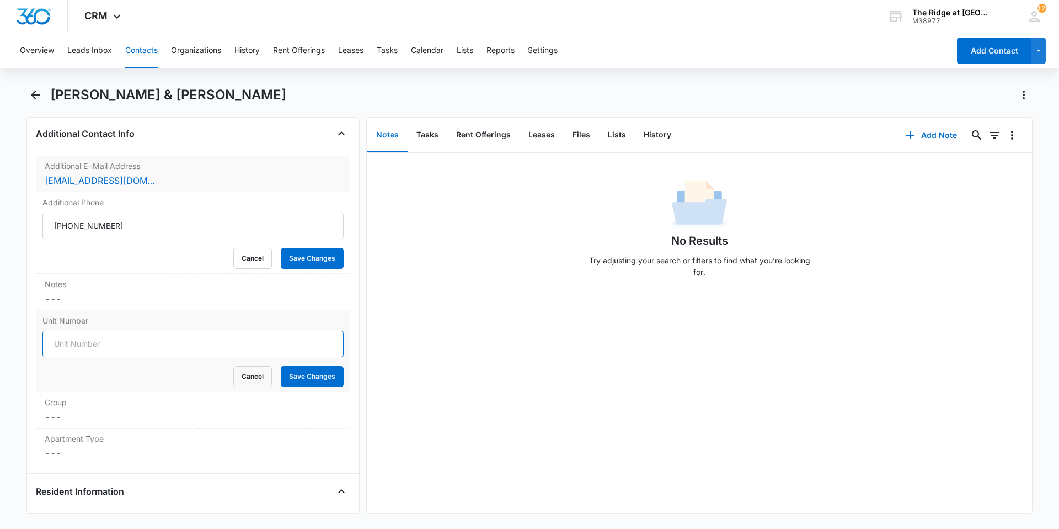
click at [111, 342] on input "Unit Number" at bounding box center [192, 343] width 301 height 26
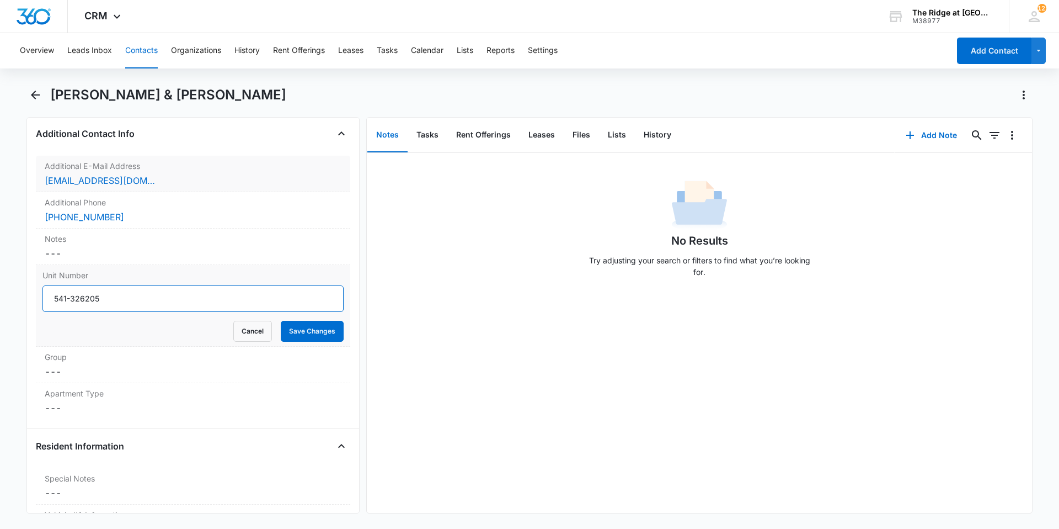
type input "541-326205"
click at [281, 321] on button "Save Changes" at bounding box center [312, 331] width 63 height 21
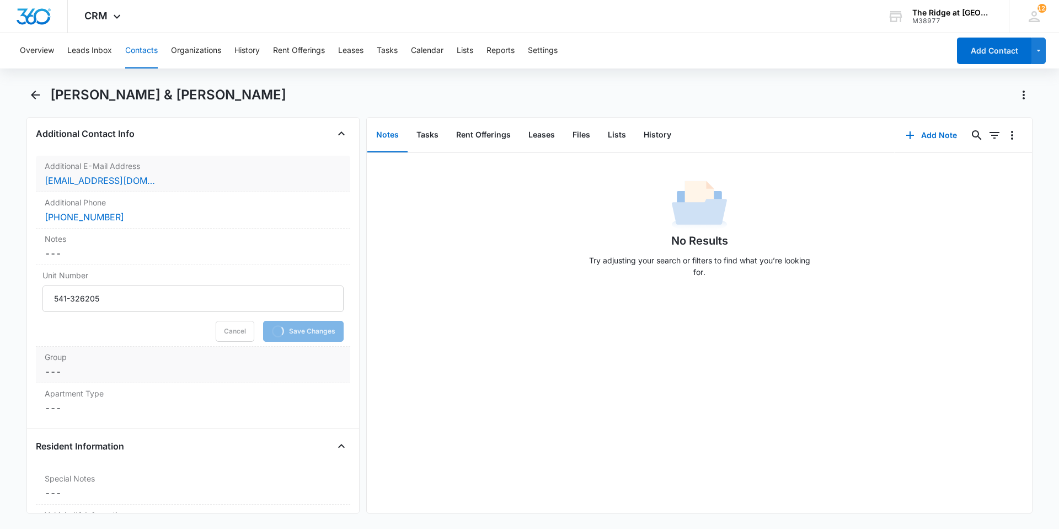
click at [81, 370] on dd "Cancel Save Changes ---" at bounding box center [193, 371] width 297 height 13
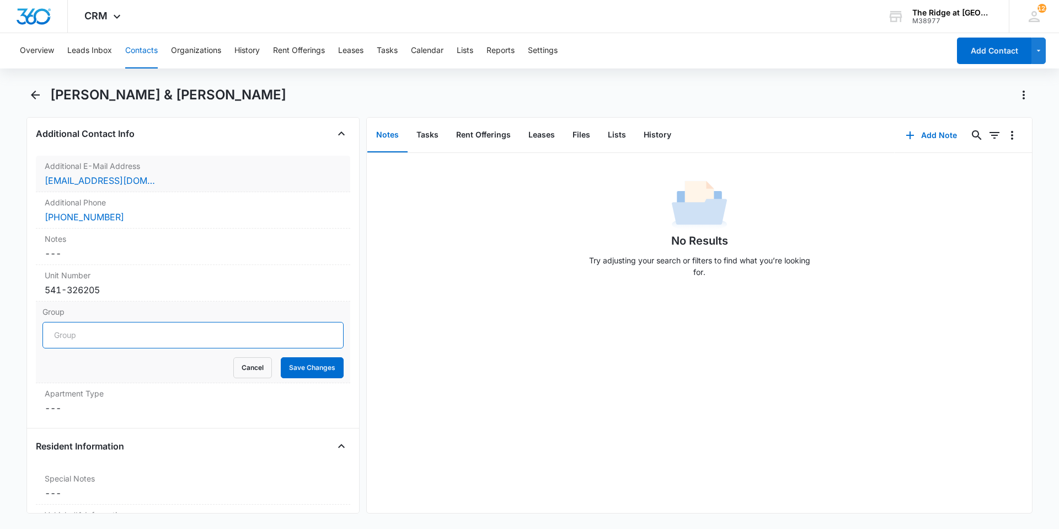
click at [112, 340] on input "Group" at bounding box center [192, 335] width 301 height 26
type input "Building 4326"
click at [281, 357] on button "Save Changes" at bounding box center [312, 367] width 63 height 21
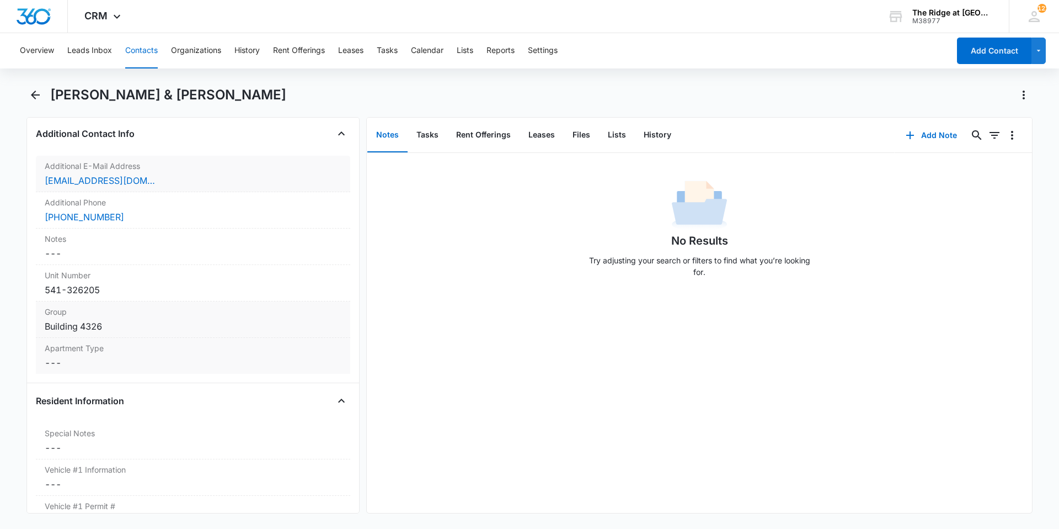
click at [230, 356] on dd "Cancel Save Changes ---" at bounding box center [193, 362] width 297 height 13
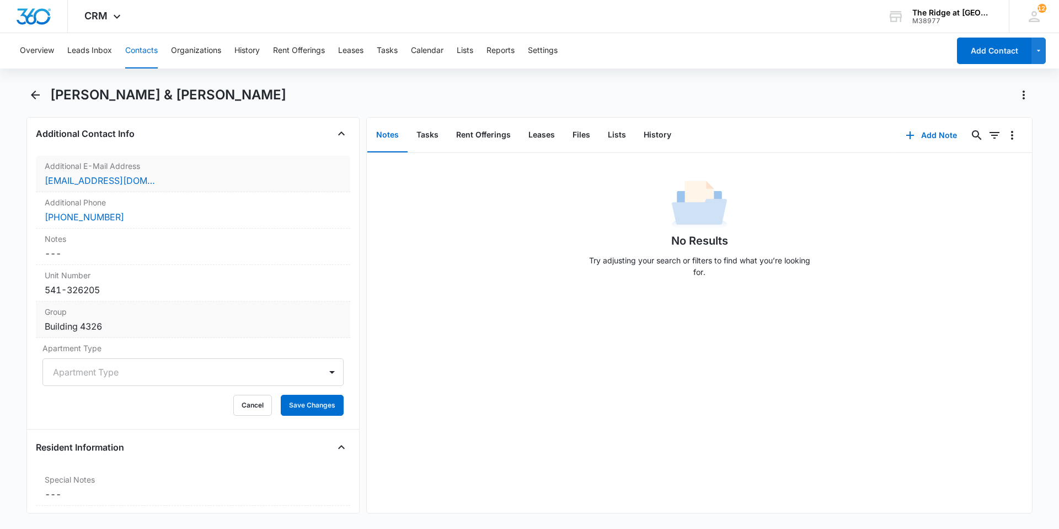
click at [74, 381] on div "Apartment Type" at bounding box center [182, 372] width 278 height 26
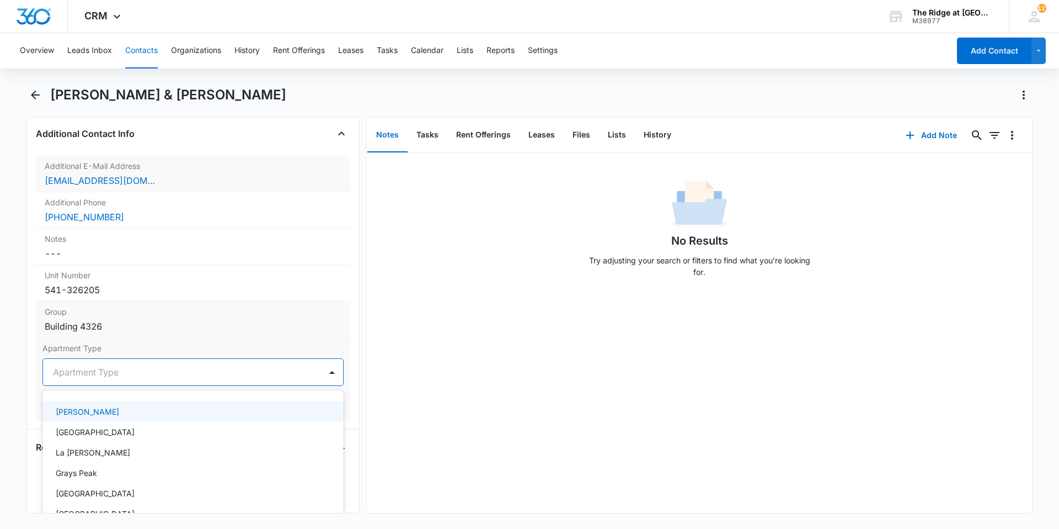
click at [75, 412] on p "Blanca" at bounding box center [87, 412] width 63 height 12
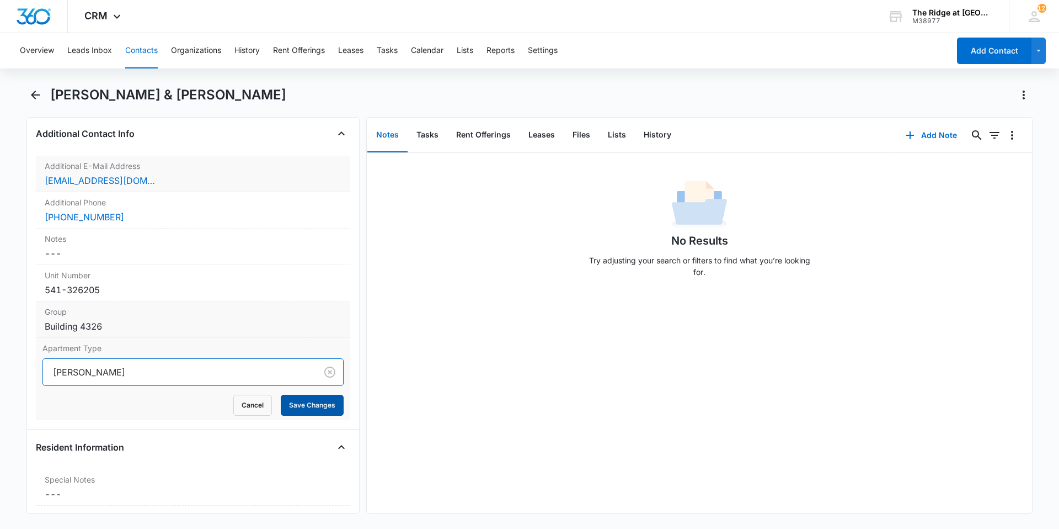
click at [311, 401] on button "Save Changes" at bounding box center [312, 404] width 63 height 21
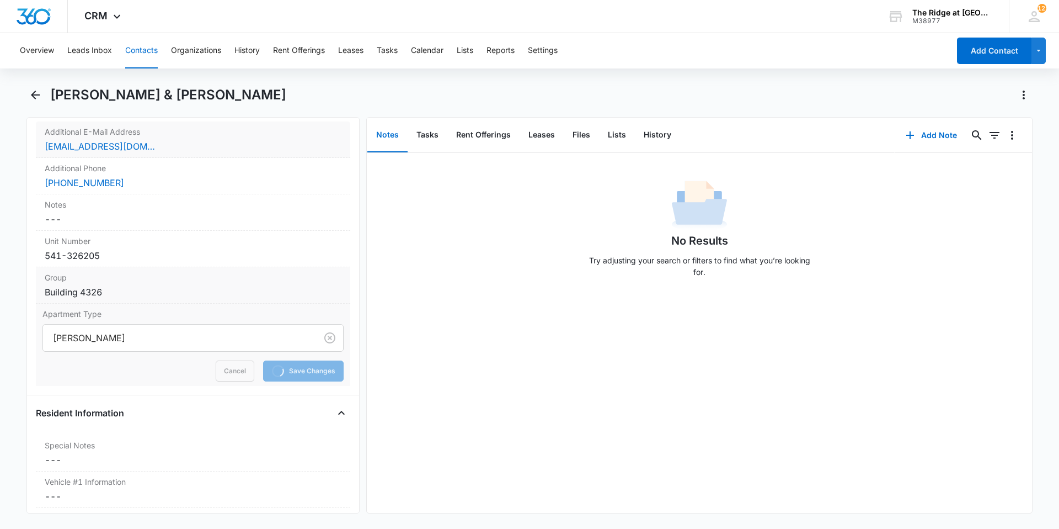
scroll to position [1036, 0]
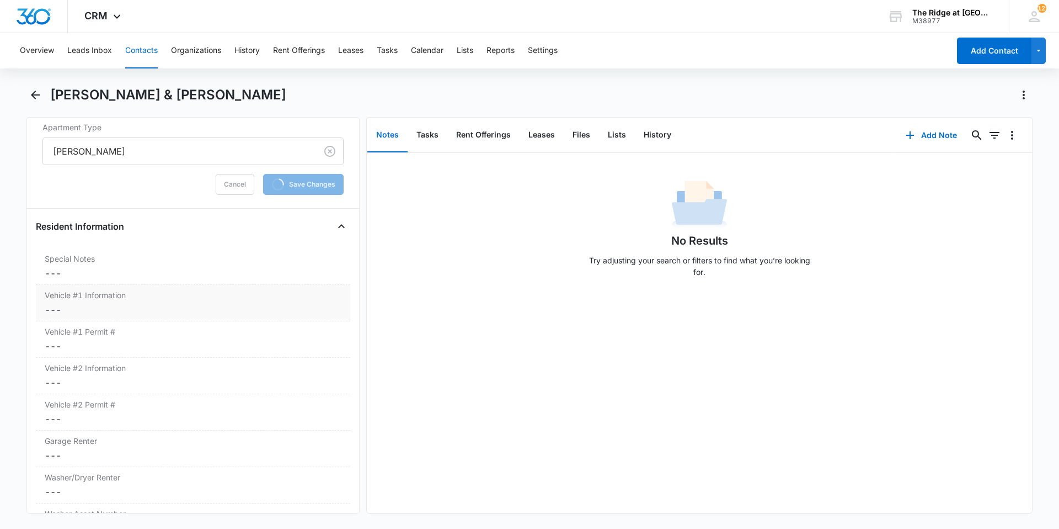
click at [157, 314] on dd "Cancel Save Changes ---" at bounding box center [193, 309] width 297 height 13
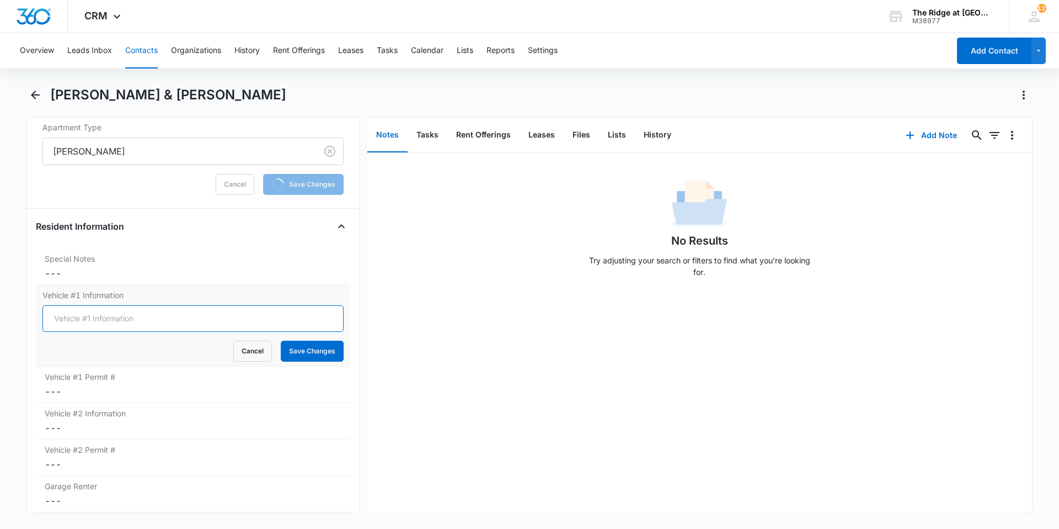
click at [157, 314] on input "Vehicle #1 Information" at bounding box center [192, 318] width 301 height 26
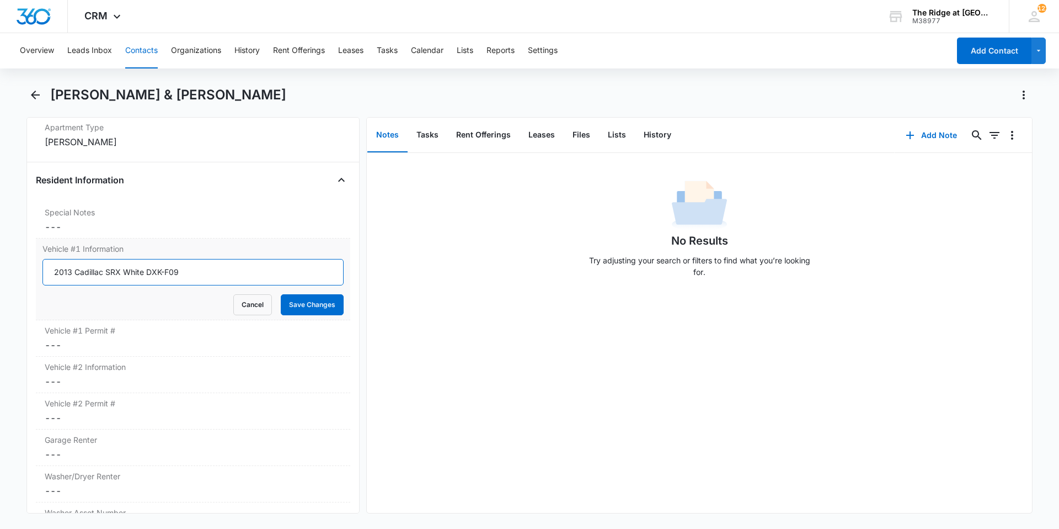
type input "2013 Cadillac SRX White DXK-F09"
click at [281, 294] on button "Save Changes" at bounding box center [312, 304] width 63 height 21
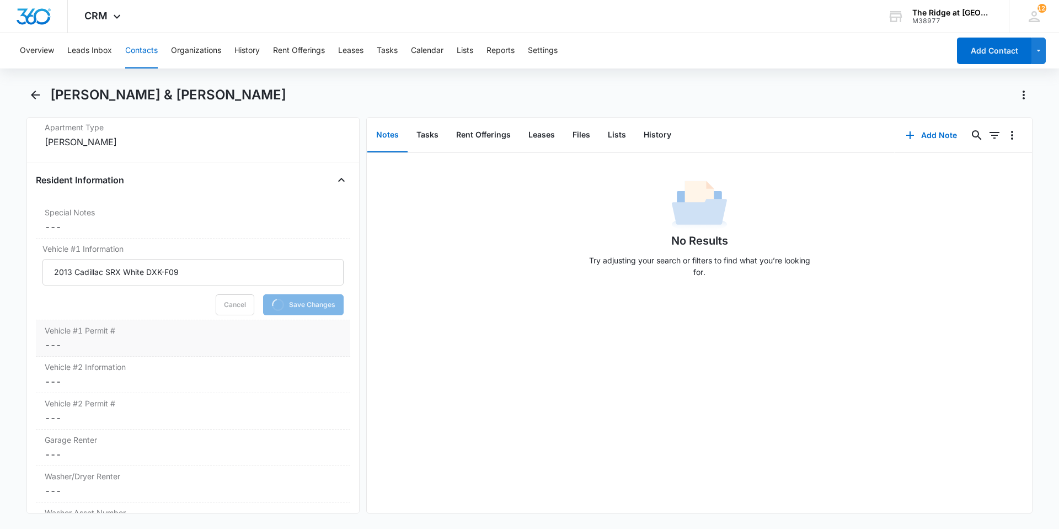
click at [291, 343] on dd "Cancel Save Changes ---" at bounding box center [193, 344] width 297 height 13
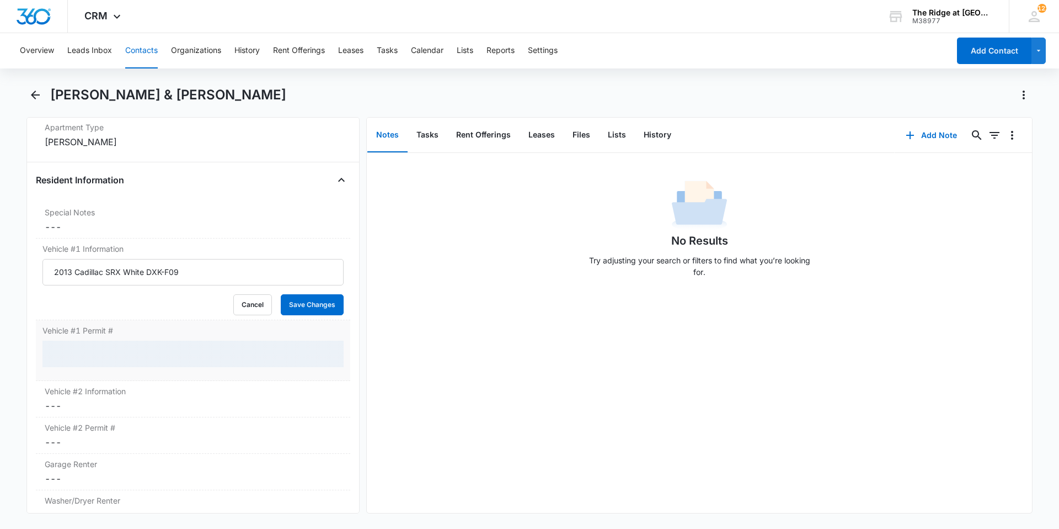
click at [286, 357] on dl "Special Notes Cancel Save Changes --- Vehicle #1 Information 2013 Cadillac SRX …" at bounding box center [193, 382] width 314 height 360
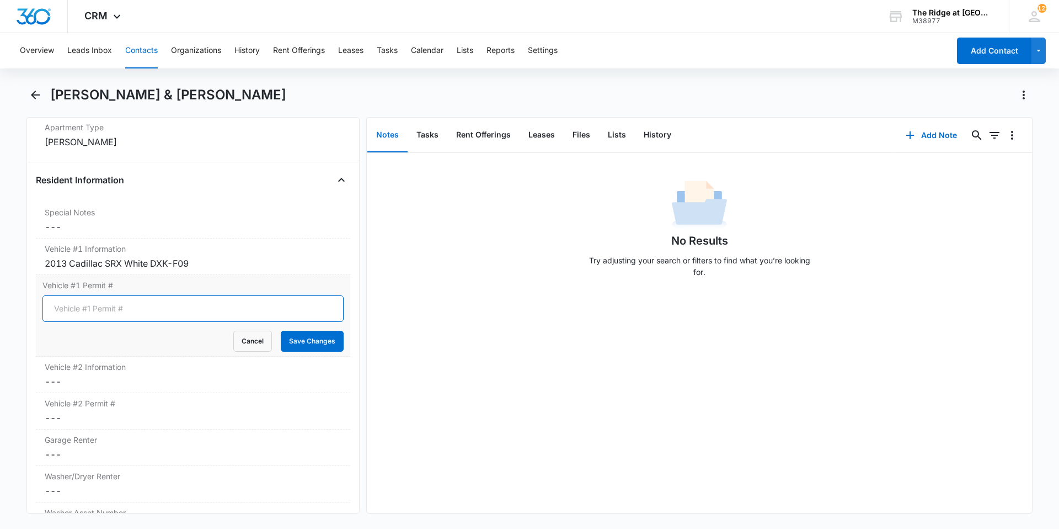
click at [104, 313] on input "Vehicle #1 Permit #" at bounding box center [192, 308] width 301 height 26
type input "1091"
click at [281, 330] on button "Save Changes" at bounding box center [312, 340] width 63 height 21
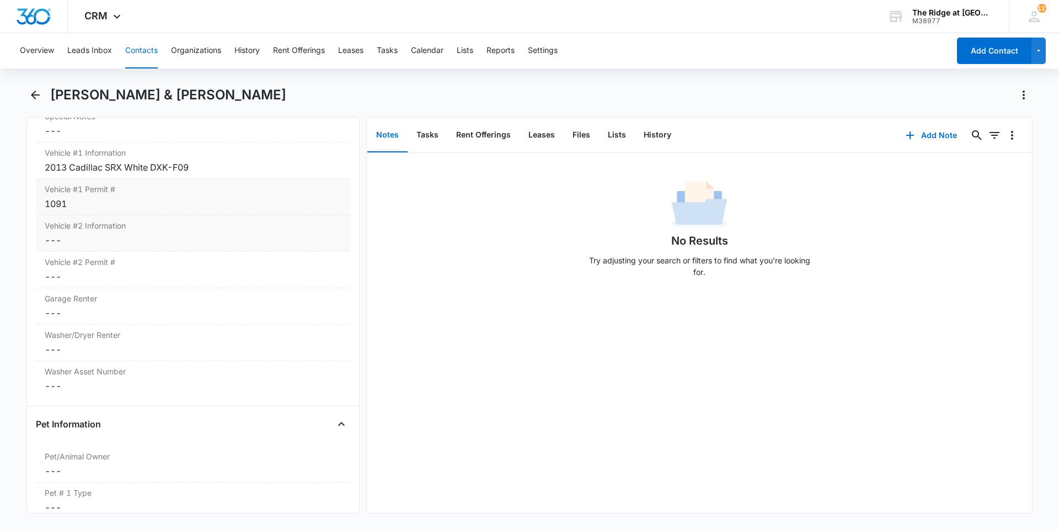
scroll to position [1146, 0]
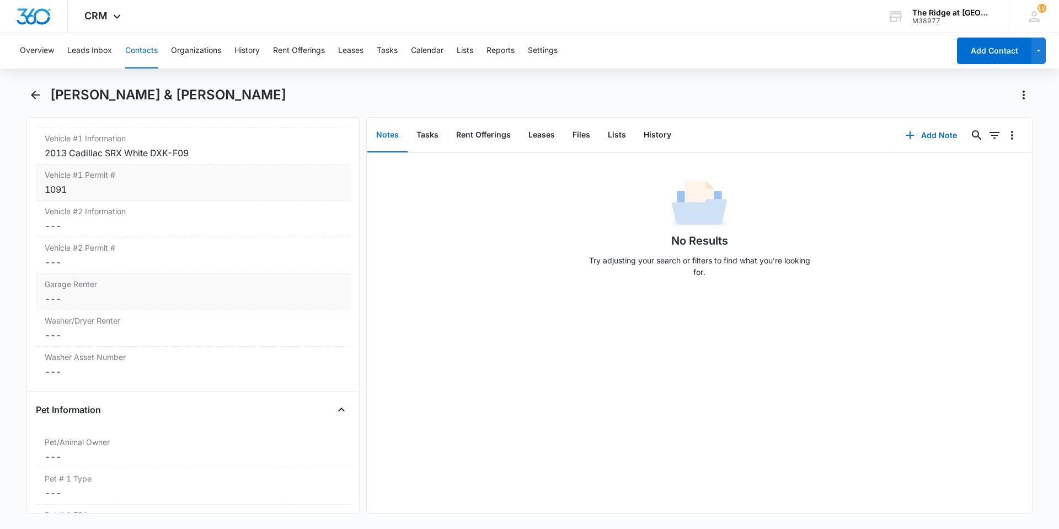
click at [89, 290] on div "Garage Renter Cancel Save Changes ---" at bounding box center [193, 292] width 314 height 36
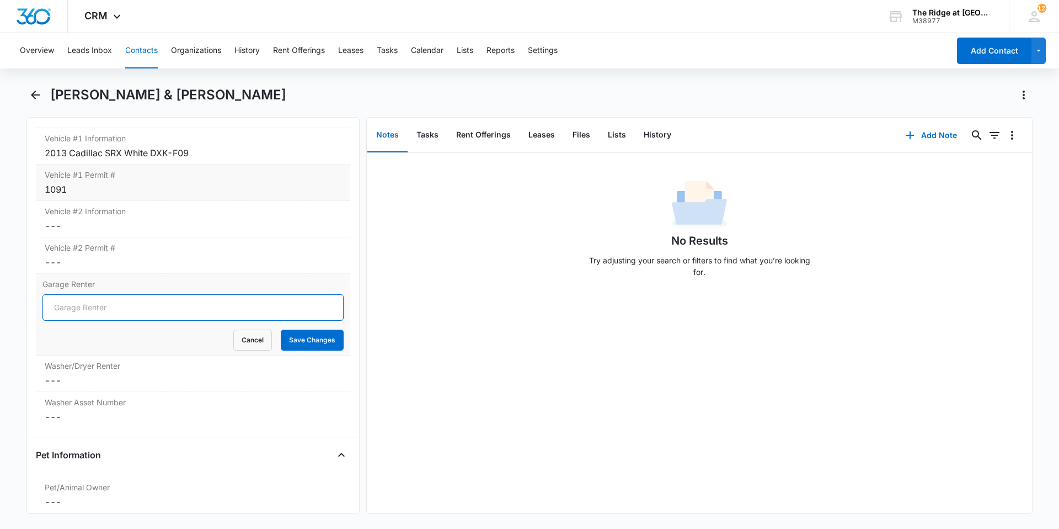
click at [89, 307] on input "Garage Renter" at bounding box center [192, 307] width 301 height 26
type input "No"
click at [293, 339] on button "Save Changes" at bounding box center [312, 339] width 63 height 21
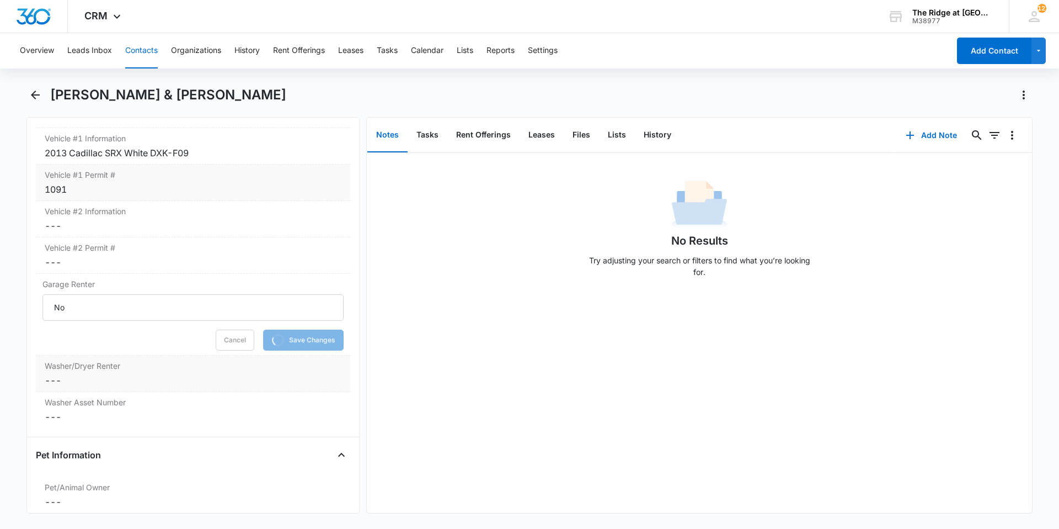
click at [151, 386] on dd "Cancel Save Changes ---" at bounding box center [193, 380] width 297 height 13
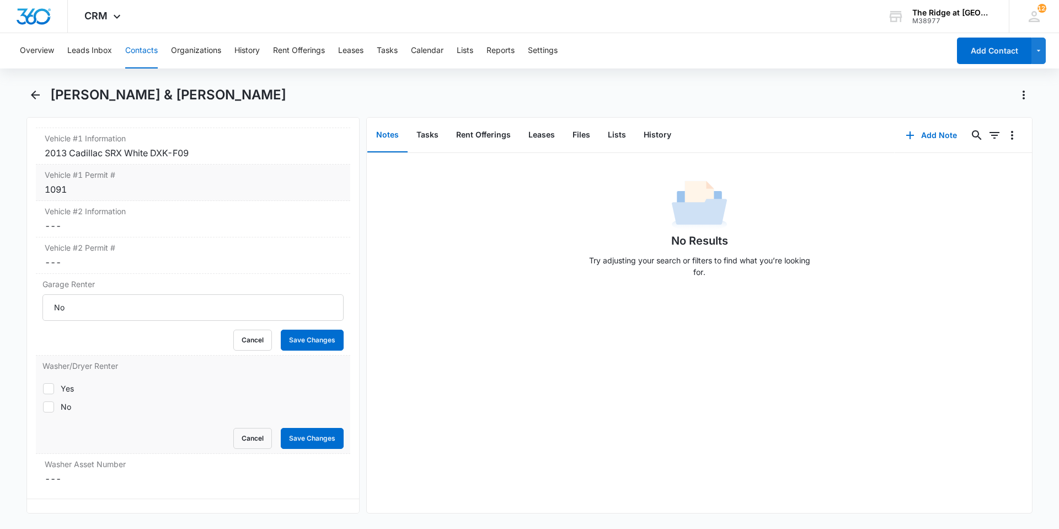
click at [62, 387] on div "Yes" at bounding box center [67, 388] width 13 height 12
click at [43, 388] on input "Yes" at bounding box center [42, 388] width 1 height 1
checkbox input "true"
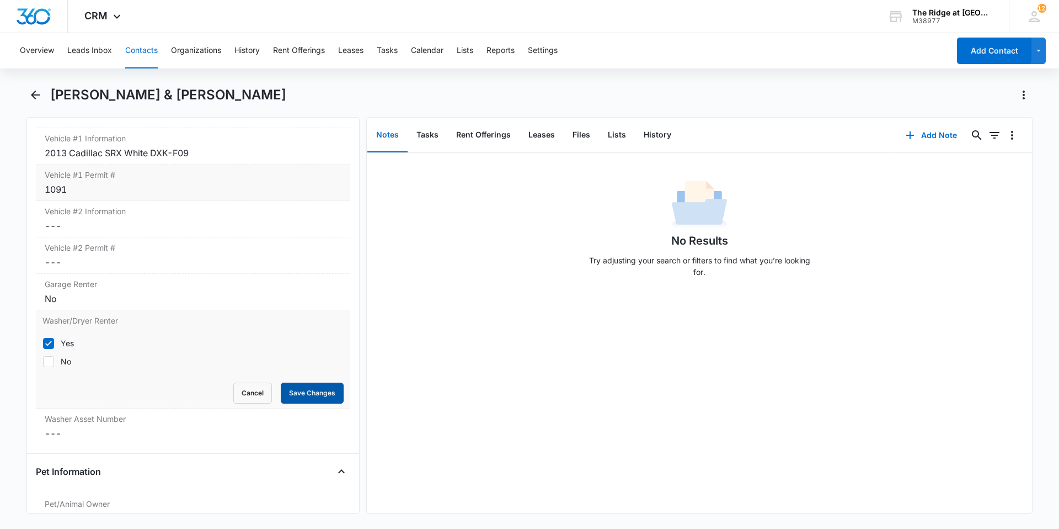
click at [297, 383] on button "Save Changes" at bounding box center [312, 392] width 63 height 21
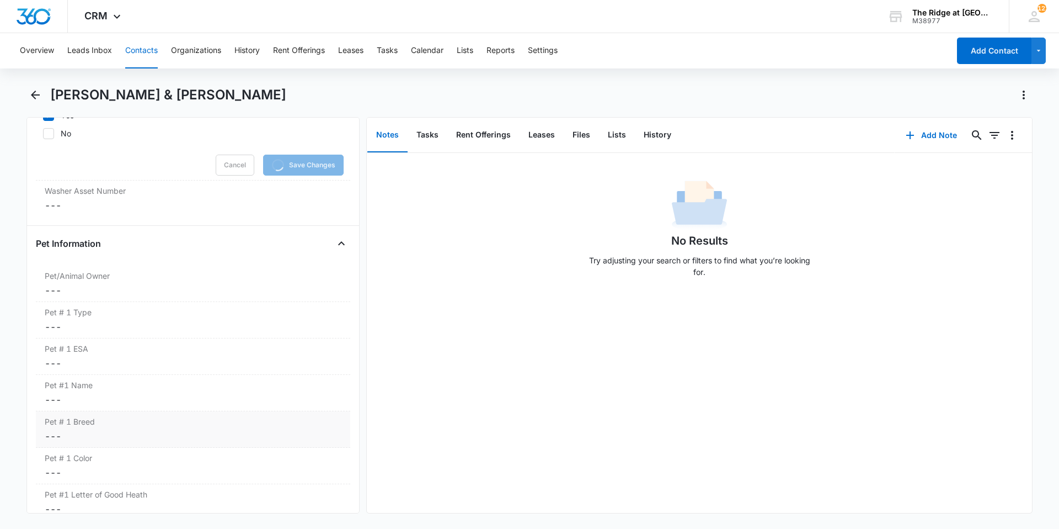
scroll to position [1422, 0]
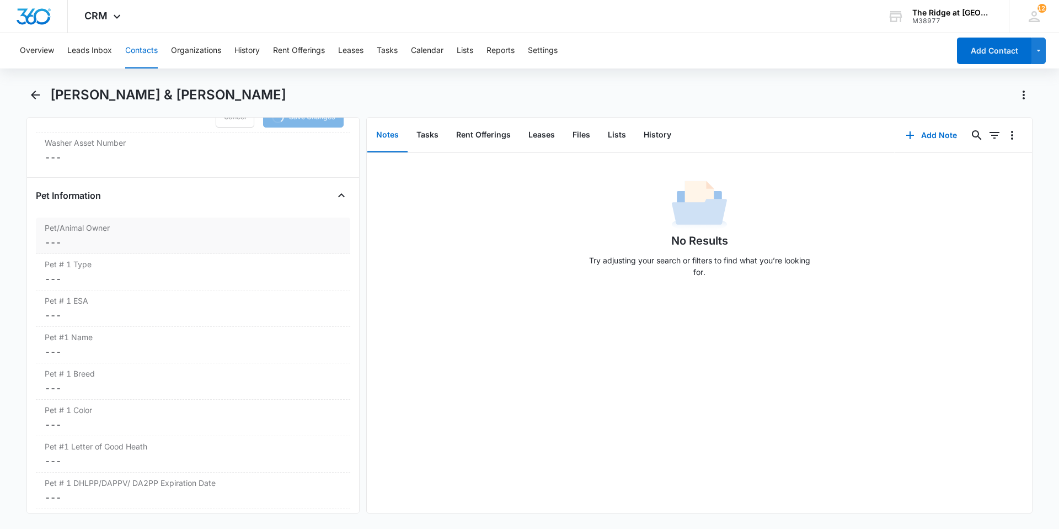
click at [95, 242] on dd "Cancel Save Changes ---" at bounding box center [193, 242] width 297 height 13
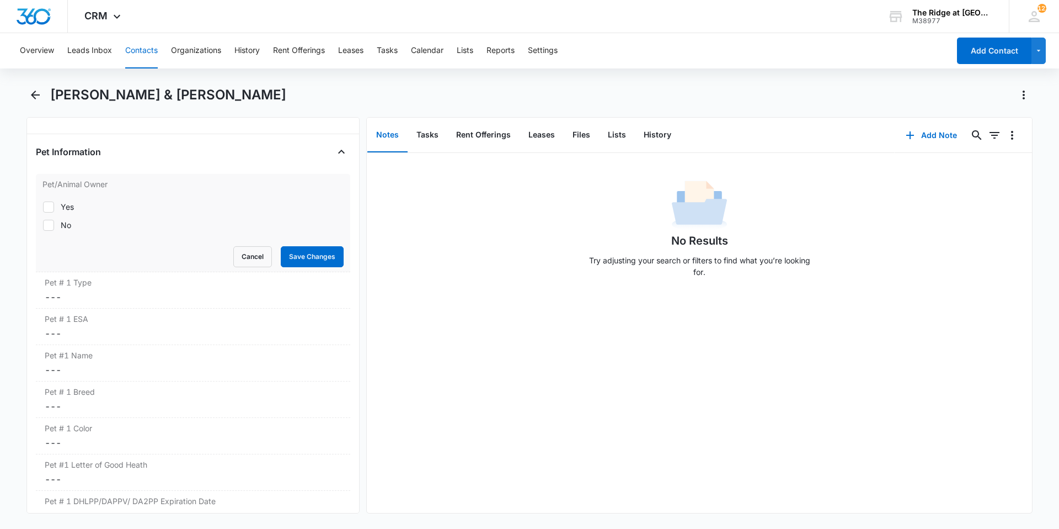
scroll to position [1401, 0]
click at [58, 227] on label "No" at bounding box center [192, 228] width 301 height 12
click at [43, 227] on input "No" at bounding box center [42, 227] width 1 height 1
checkbox input "true"
click at [298, 257] on button "Save Changes" at bounding box center [312, 259] width 63 height 21
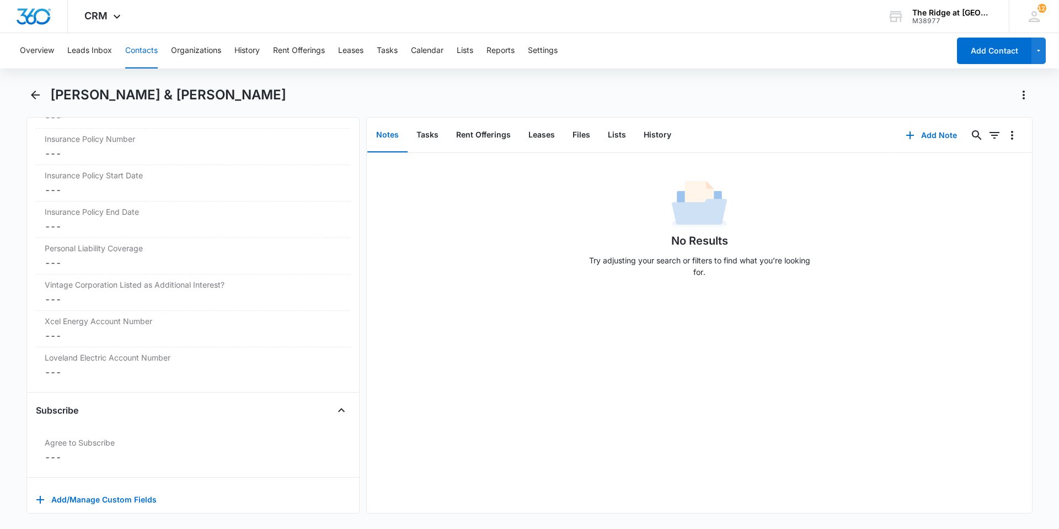
scroll to position [2278, 0]
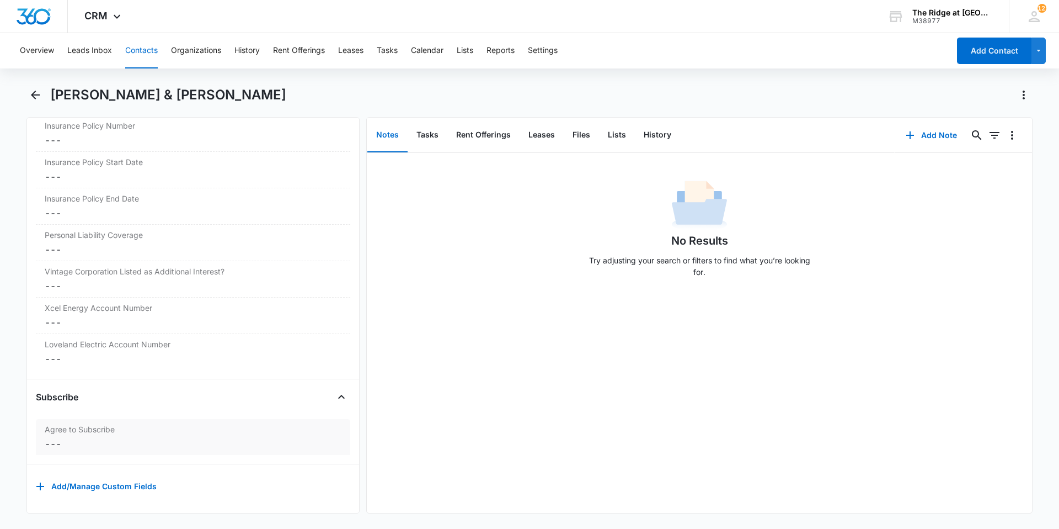
click at [125, 444] on div "Agree to Subscribe Cancel Save Changes ---" at bounding box center [193, 437] width 314 height 36
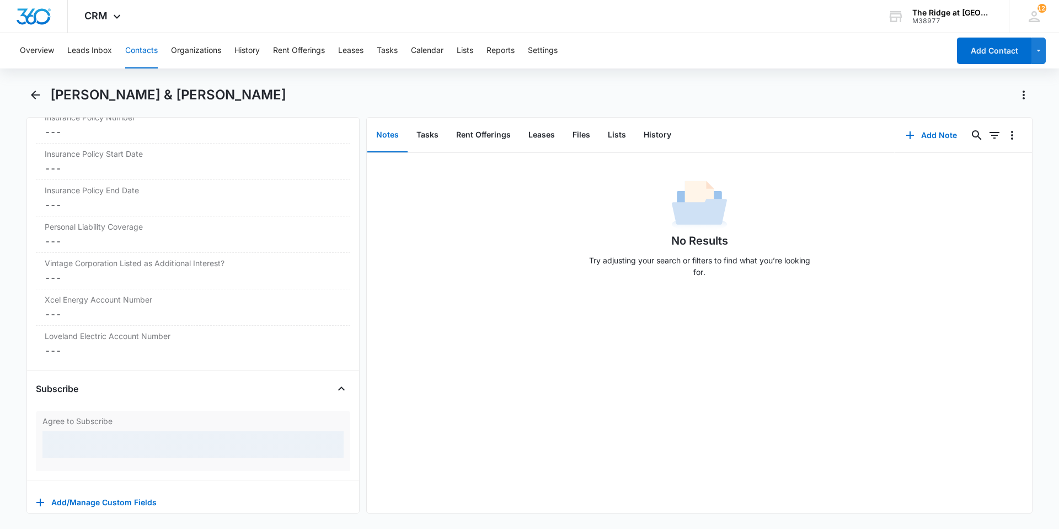
scroll to position [2361, 0]
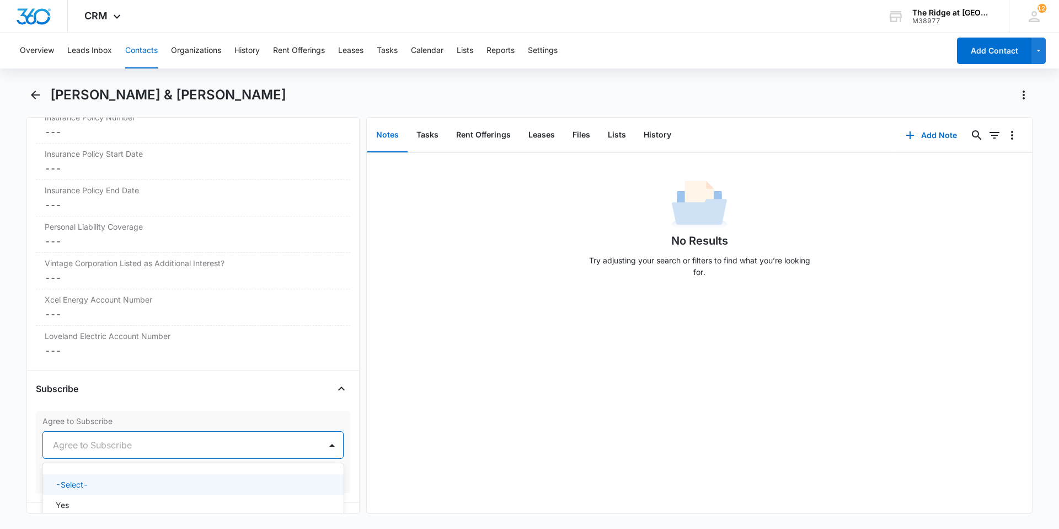
click at [125, 444] on div at bounding box center [180, 444] width 254 height 15
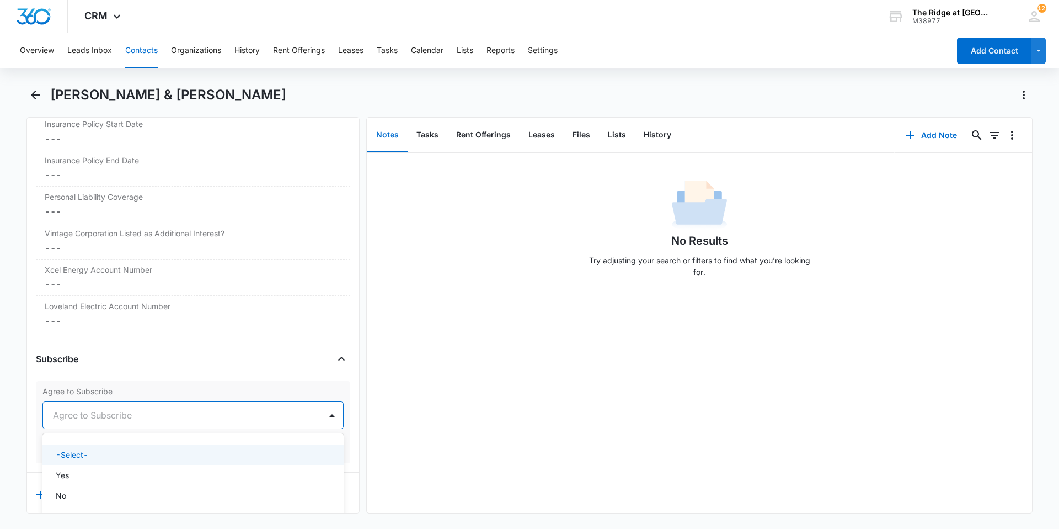
scroll to position [2407, 0]
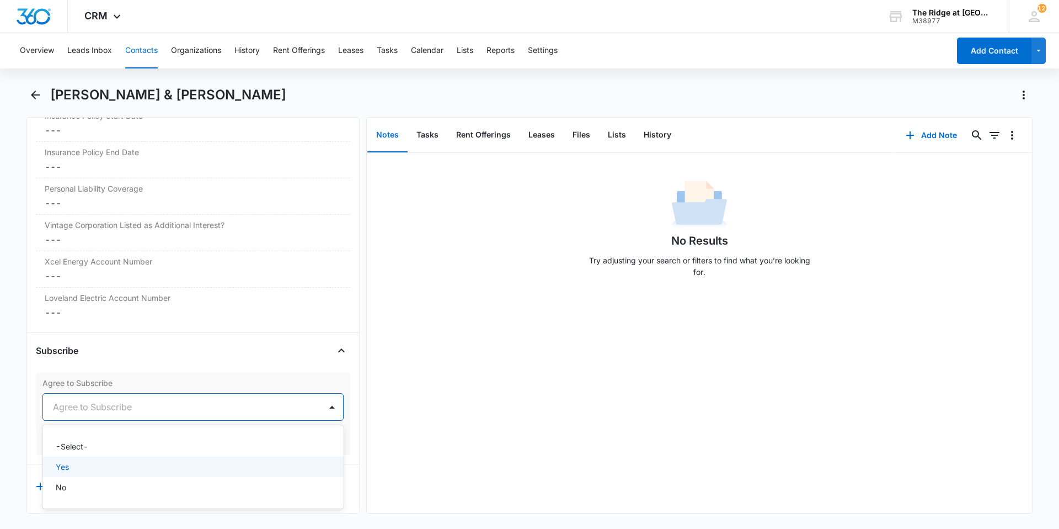
click at [121, 461] on div "Yes" at bounding box center [192, 467] width 273 height 12
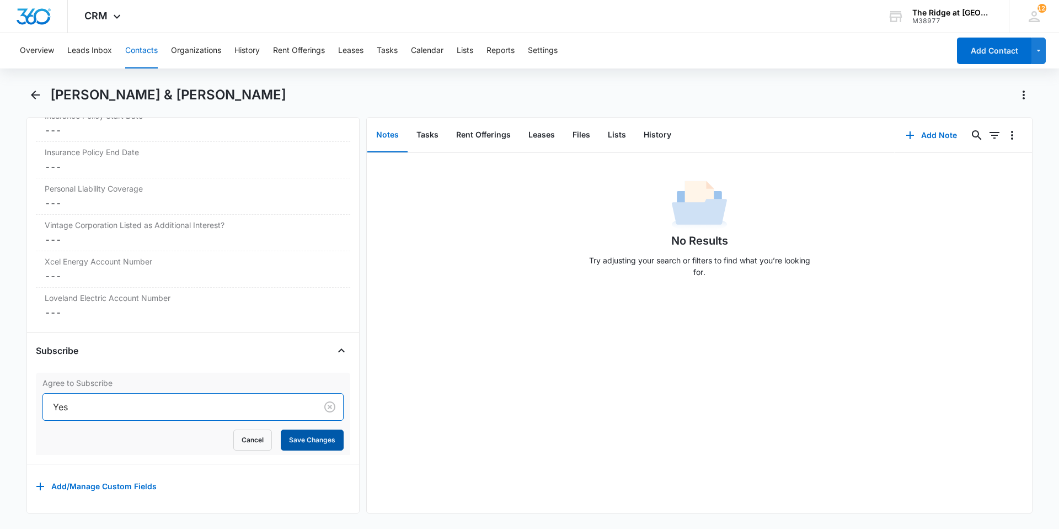
click at [309, 429] on button "Save Changes" at bounding box center [312, 439] width 63 height 21
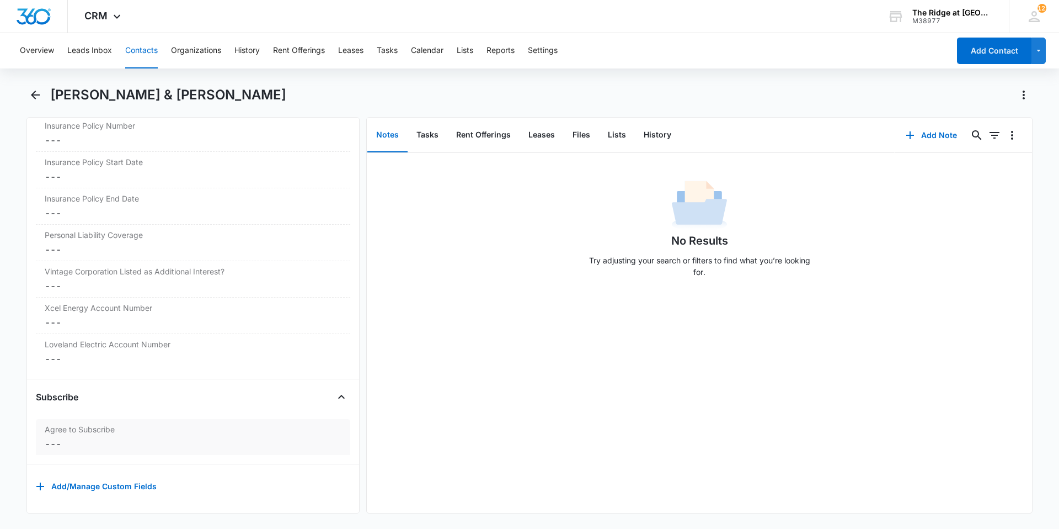
scroll to position [2361, 0]
click at [33, 94] on icon "Back" at bounding box center [35, 94] width 9 height 9
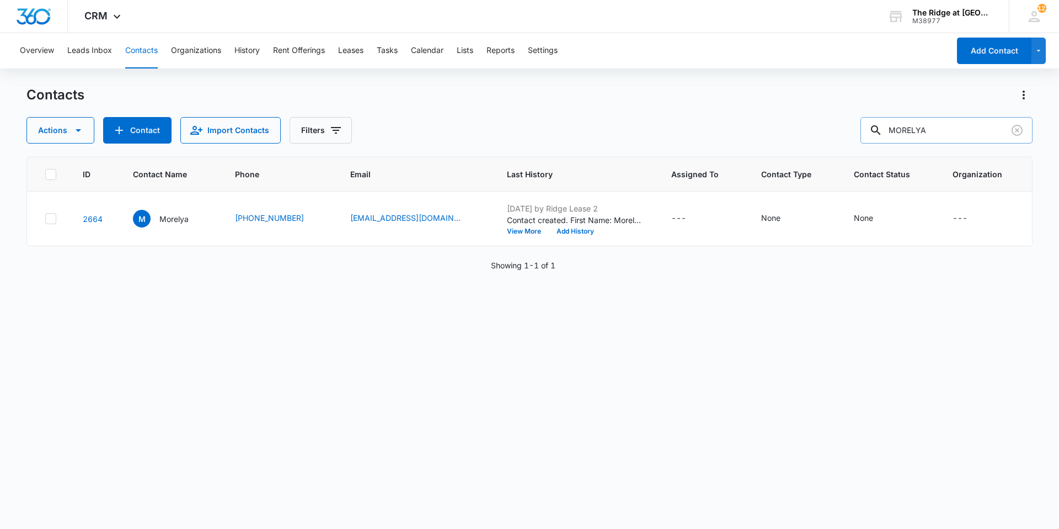
drag, startPoint x: 929, startPoint y: 132, endPoint x: 885, endPoint y: 132, distance: 44.1
click at [885, 132] on div "MORELYA" at bounding box center [947, 130] width 172 height 26
type input "A"
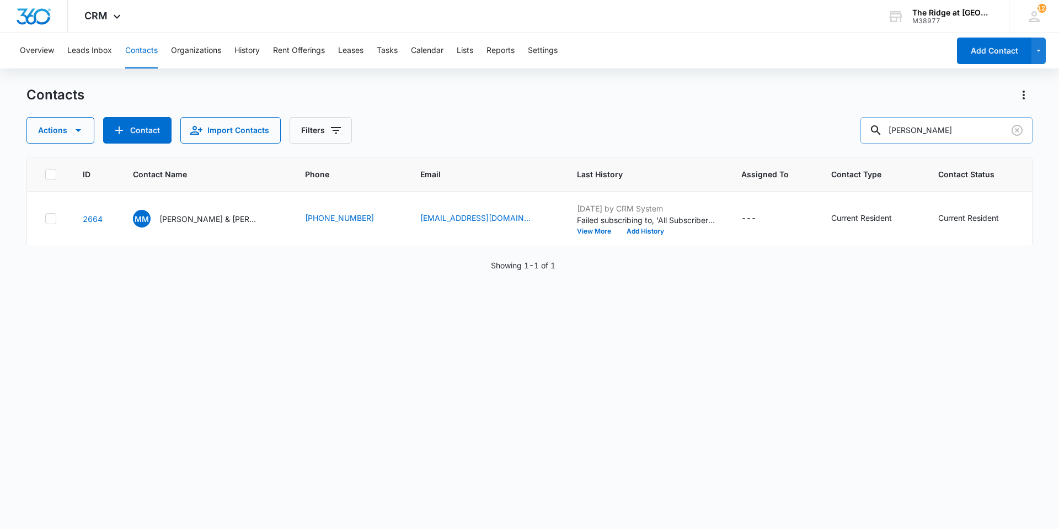
type input "whittle"
click at [192, 221] on p "Amanda Whittle & Evelynn Whittle" at bounding box center [208, 219] width 99 height 12
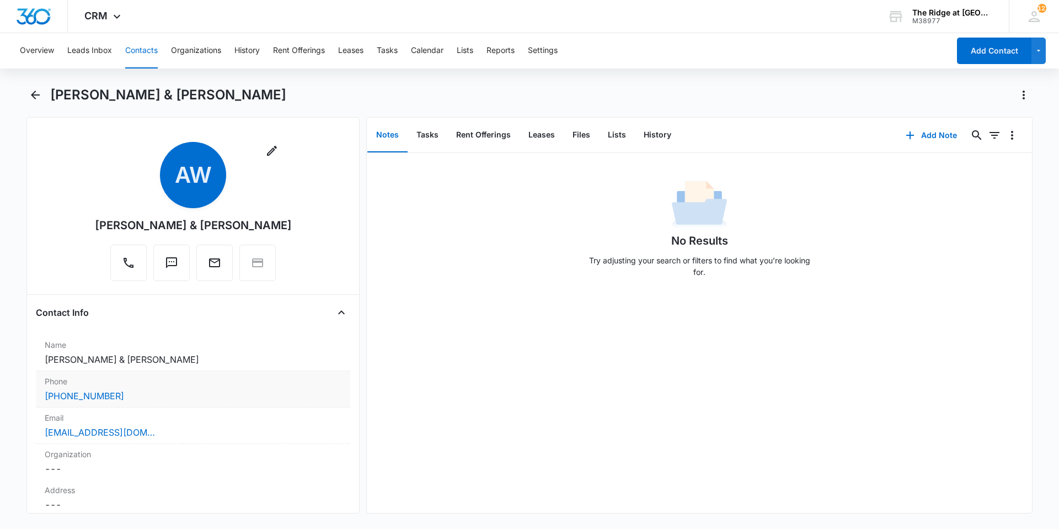
click at [159, 393] on div "(970) 939-0849" at bounding box center [193, 395] width 297 height 13
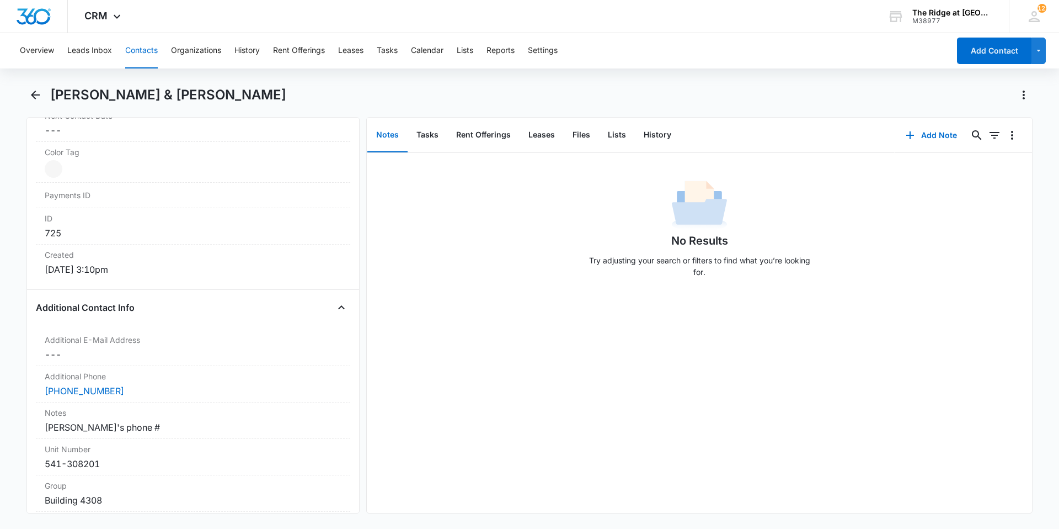
scroll to position [772, 0]
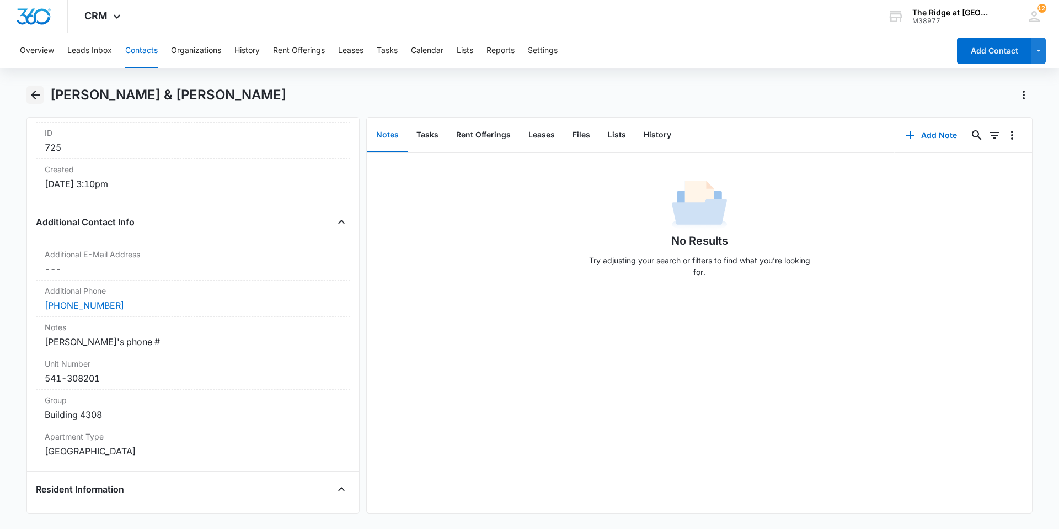
click at [33, 100] on icon "Back" at bounding box center [35, 94] width 13 height 13
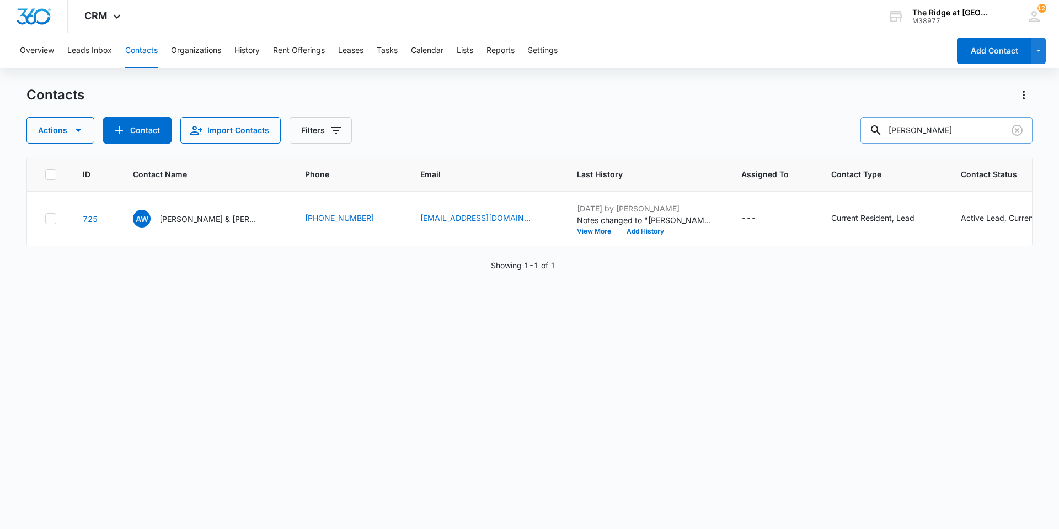
drag, startPoint x: 924, startPoint y: 132, endPoint x: 883, endPoint y: 136, distance: 41.1
click at [884, 136] on div "whittle" at bounding box center [947, 130] width 172 height 26
click at [952, 134] on input "whittle" at bounding box center [947, 130] width 172 height 26
drag, startPoint x: 952, startPoint y: 134, endPoint x: 891, endPoint y: 136, distance: 61.3
click at [891, 136] on div "whittle" at bounding box center [947, 130] width 172 height 26
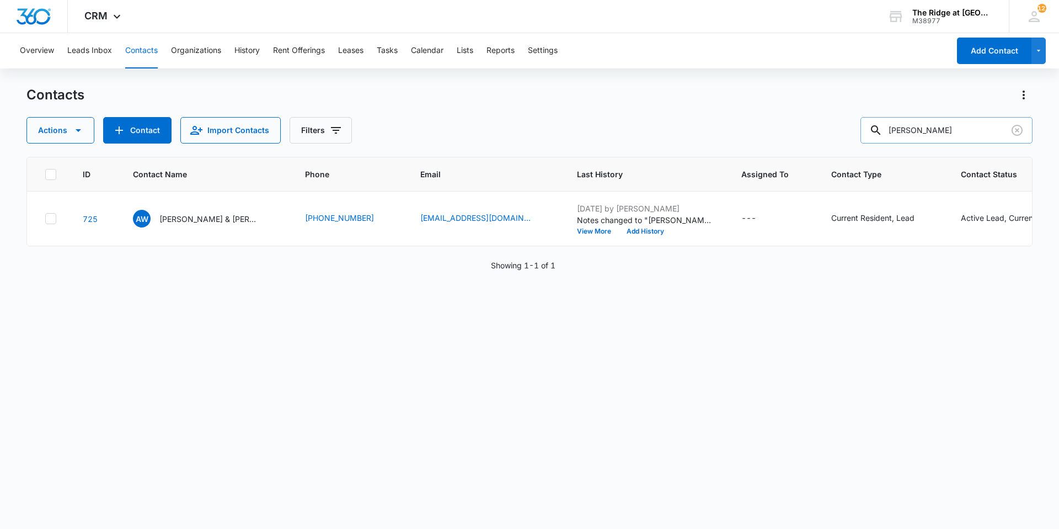
type input "seiber"
click at [184, 223] on p "Alexis Hall & Kaylee Seiber & Steven Rangle & Bryson Ocanas" at bounding box center [208, 219] width 99 height 12
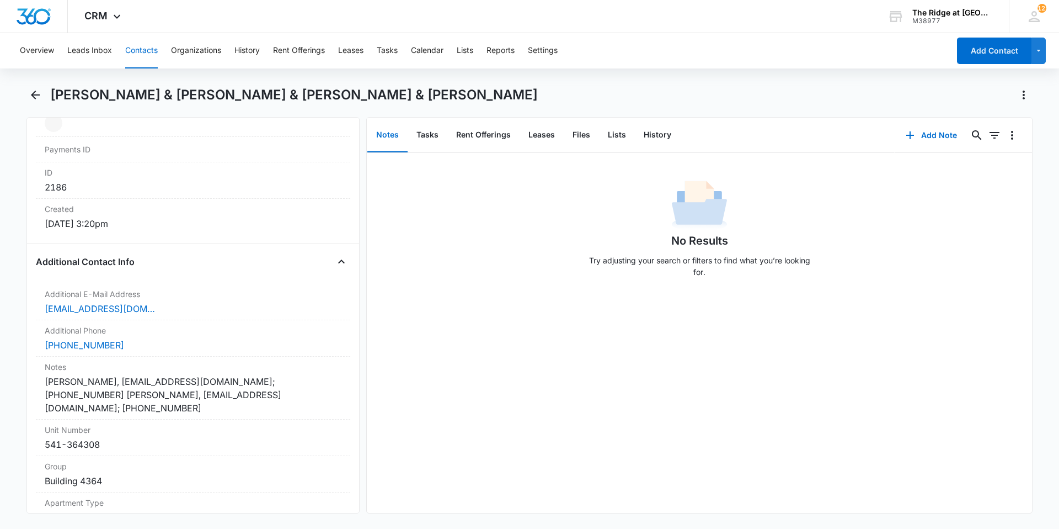
scroll to position [772, 0]
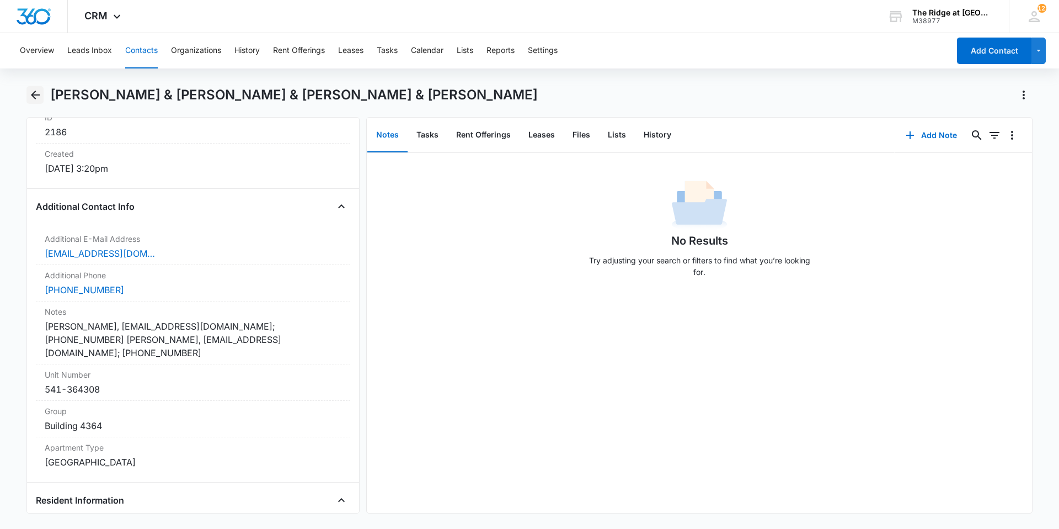
click at [38, 95] on icon "Back" at bounding box center [35, 94] width 9 height 9
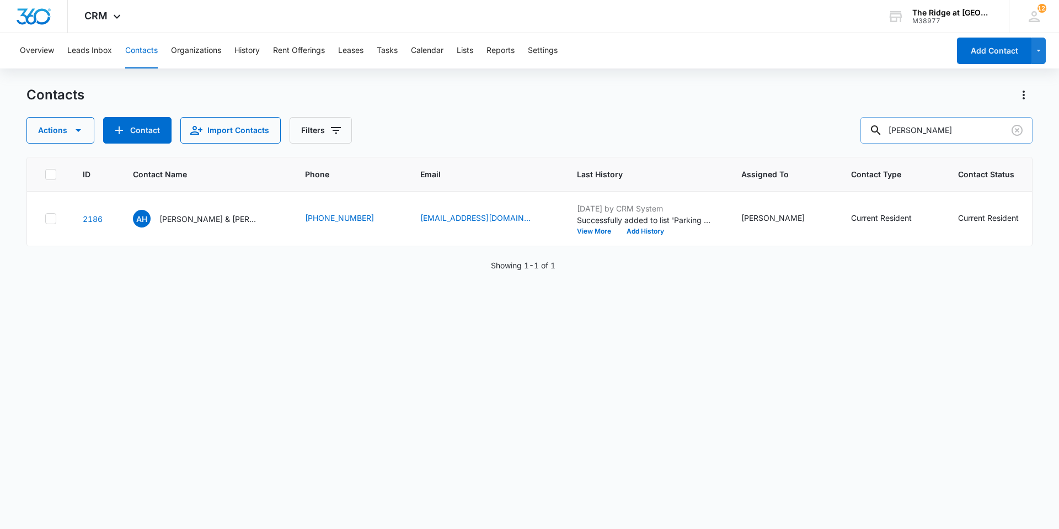
drag, startPoint x: 935, startPoint y: 129, endPoint x: 884, endPoint y: 137, distance: 51.3
click at [884, 137] on div "seiber" at bounding box center [947, 130] width 172 height 26
